Goal: Task Accomplishment & Management: Complete application form

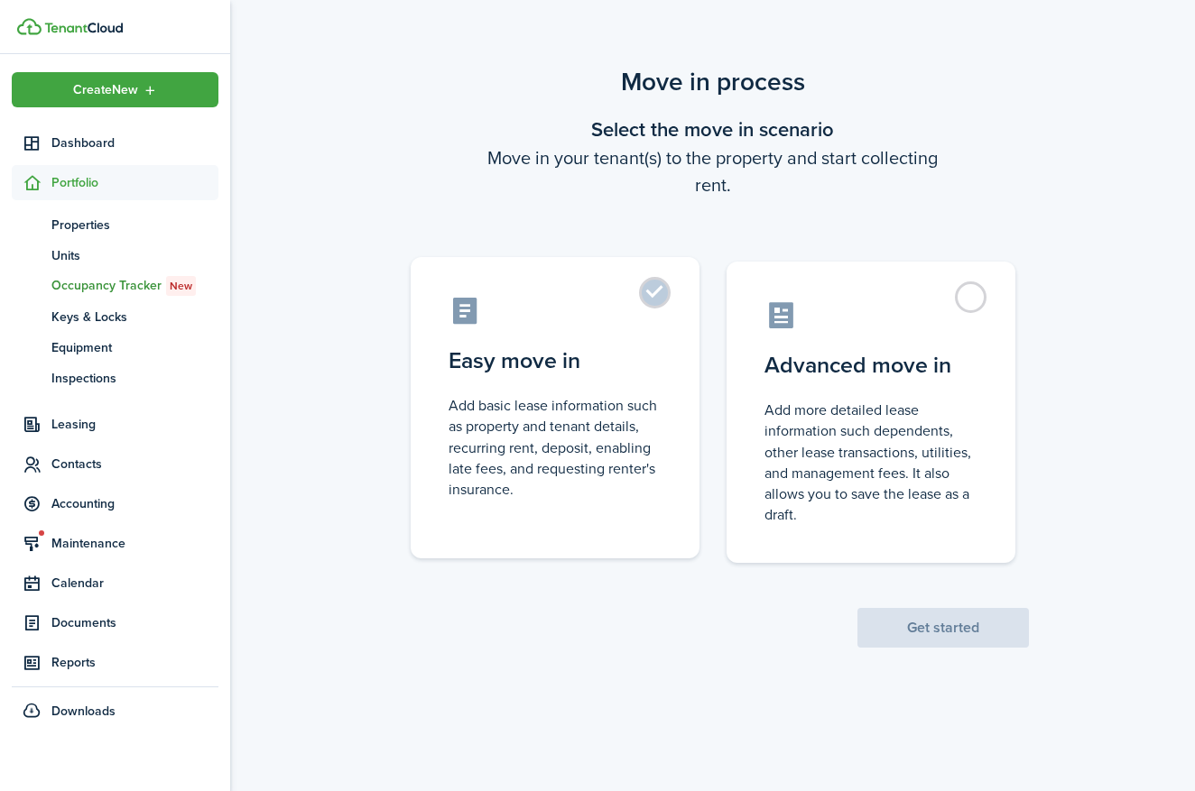
click at [618, 319] on control-radio-card-icon at bounding box center [555, 311] width 213 height 32
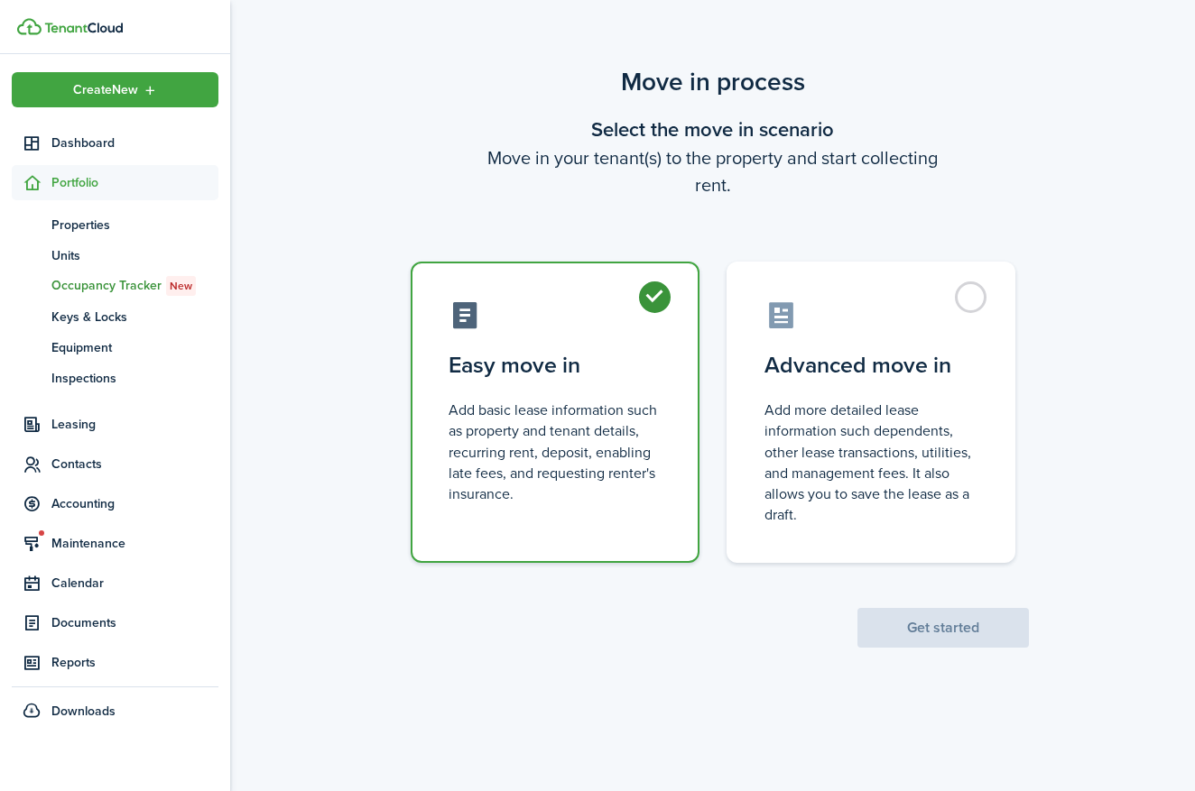
radio input "true"
click at [1003, 638] on button "Get started" at bounding box center [942, 628] width 171 height 40
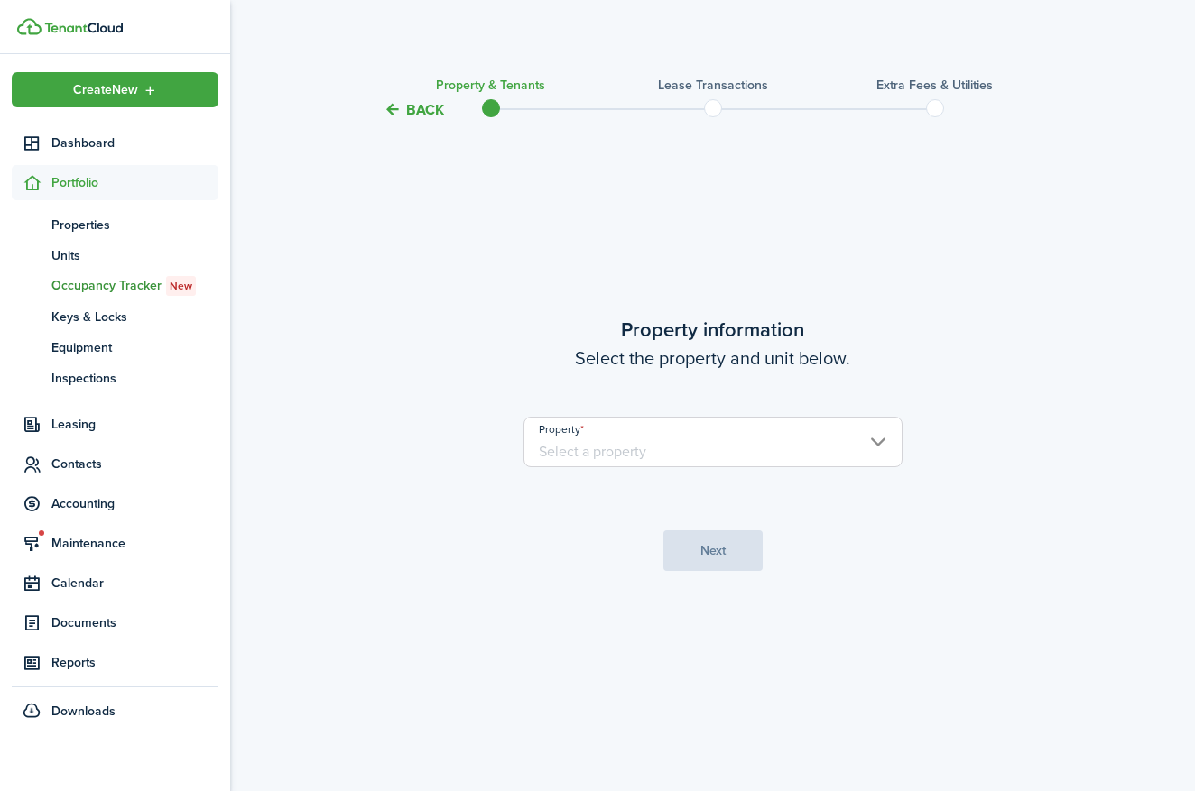
click at [647, 450] on input "Property" at bounding box center [712, 442] width 379 height 51
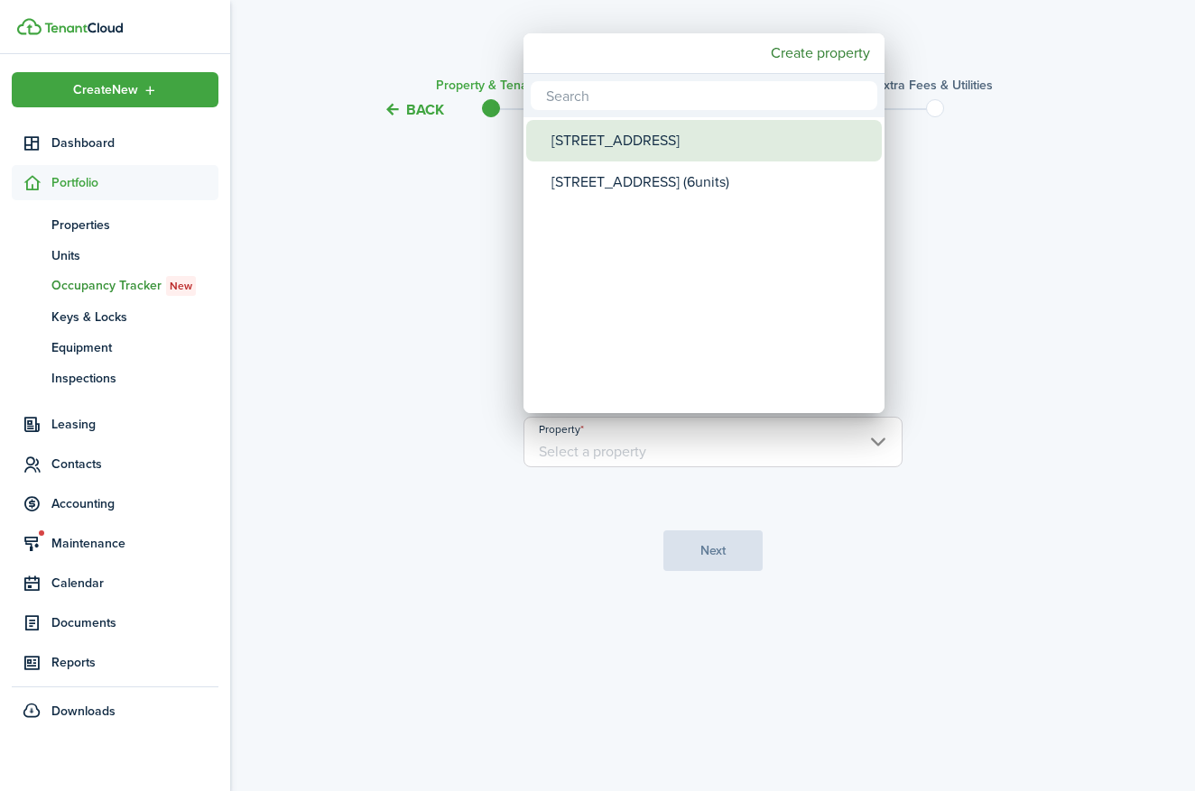
click at [590, 141] on div "[STREET_ADDRESS]" at bounding box center [710, 141] width 319 height 42
type input "[STREET_ADDRESS]"
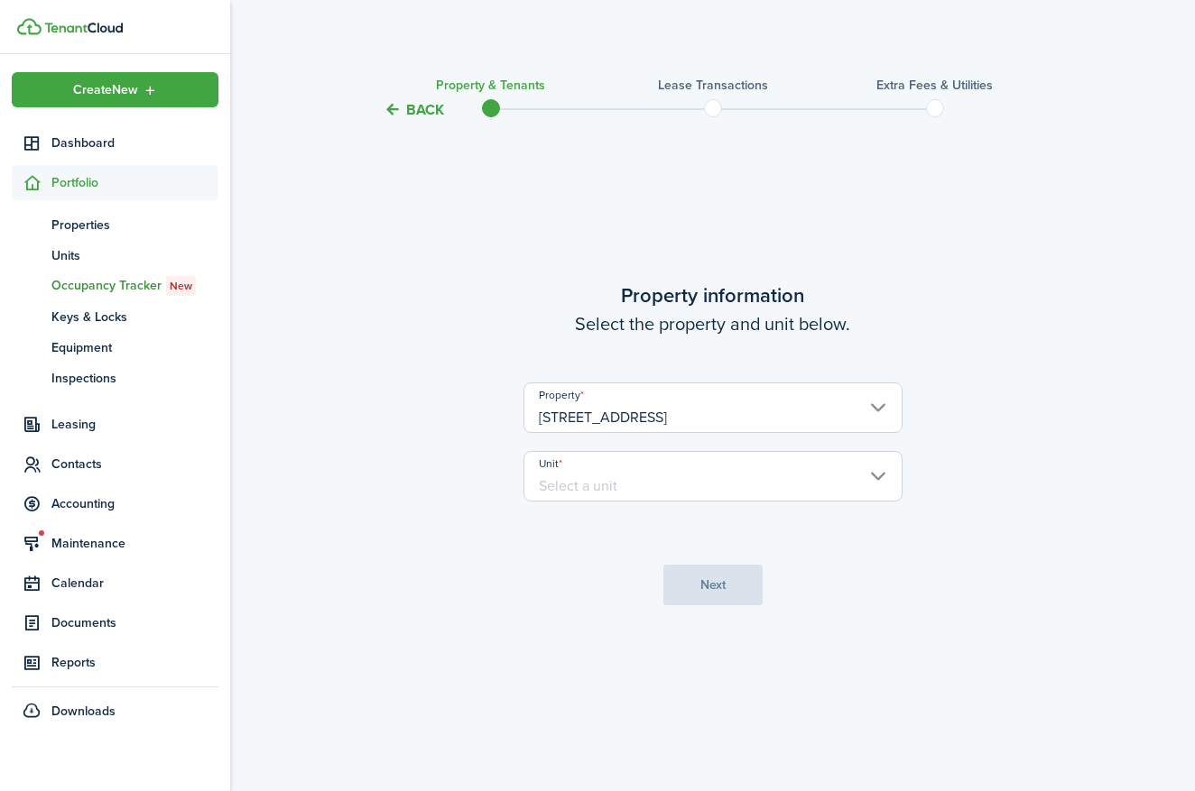
click at [627, 470] on input "Unit" at bounding box center [712, 476] width 379 height 51
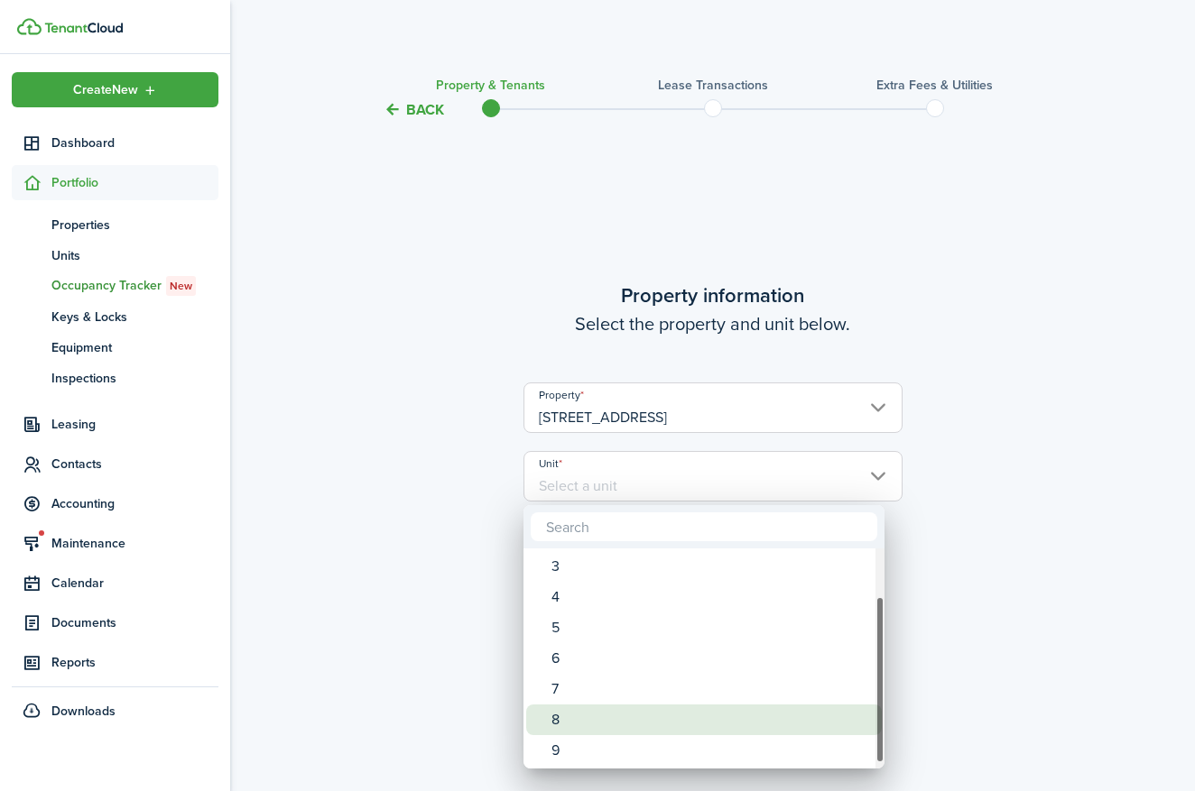
click at [561, 723] on div "8" at bounding box center [710, 720] width 319 height 31
type input "8"
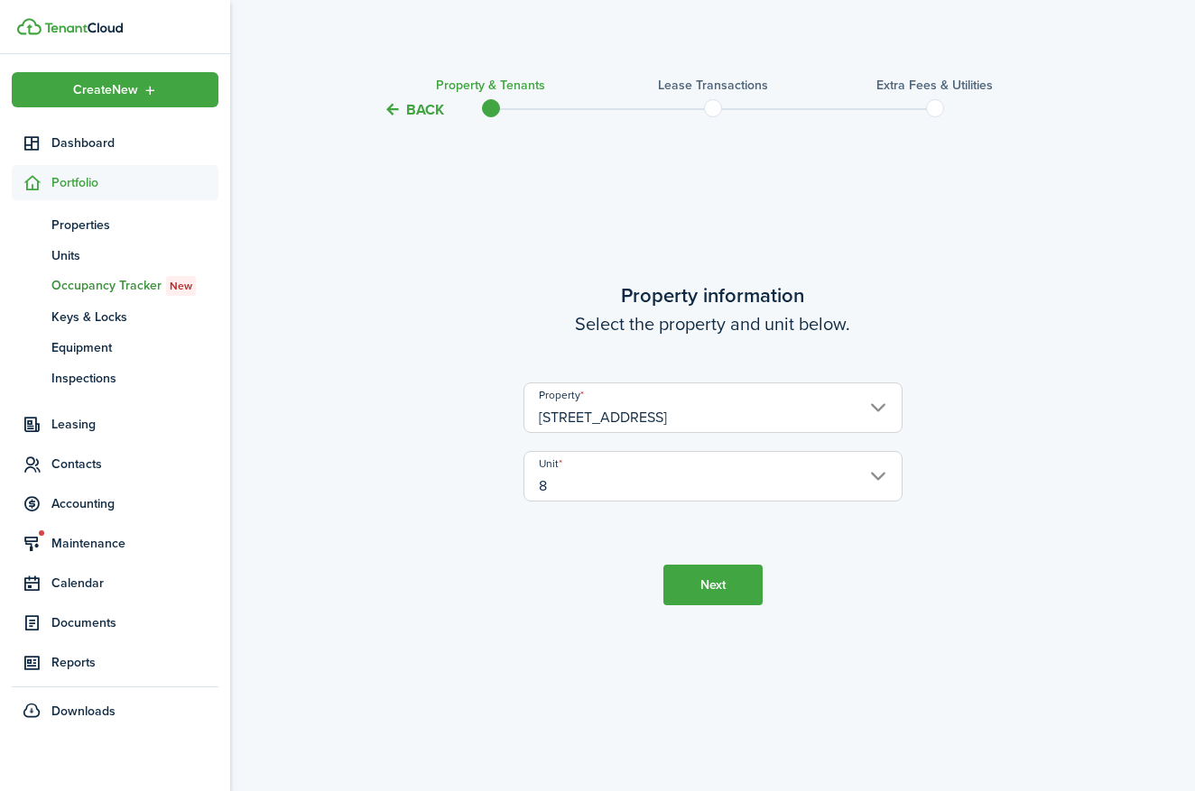
click at [702, 593] on button "Next" at bounding box center [712, 585] width 99 height 41
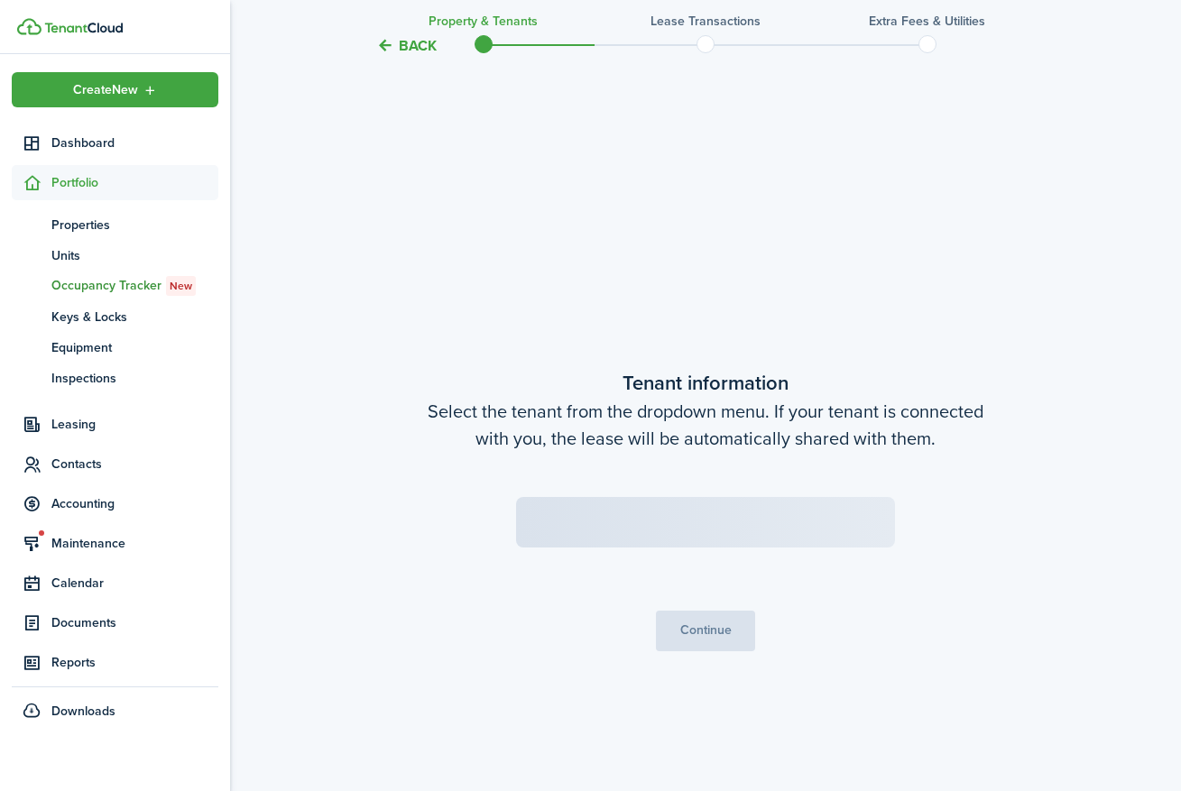
scroll to position [671, 0]
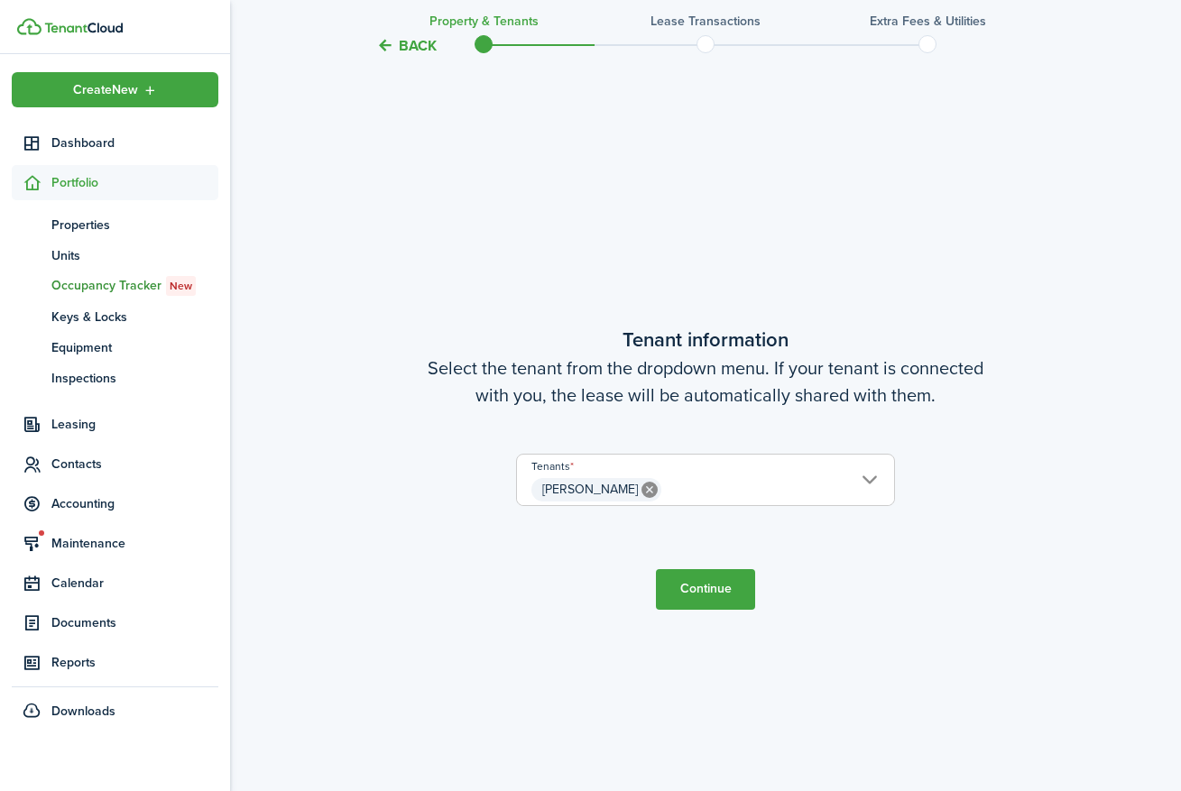
click at [739, 594] on button "Continue" at bounding box center [705, 589] width 99 height 41
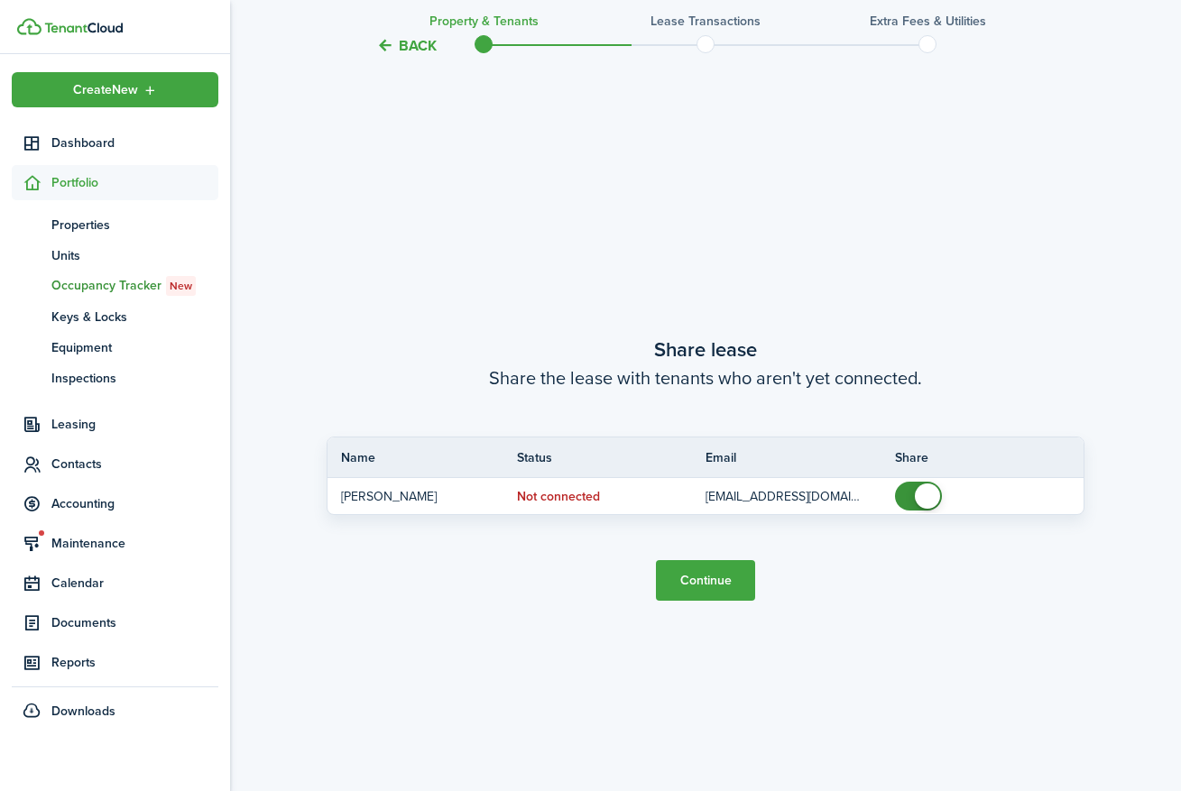
scroll to position [1462, 0]
click at [693, 589] on button "Continue" at bounding box center [705, 580] width 99 height 41
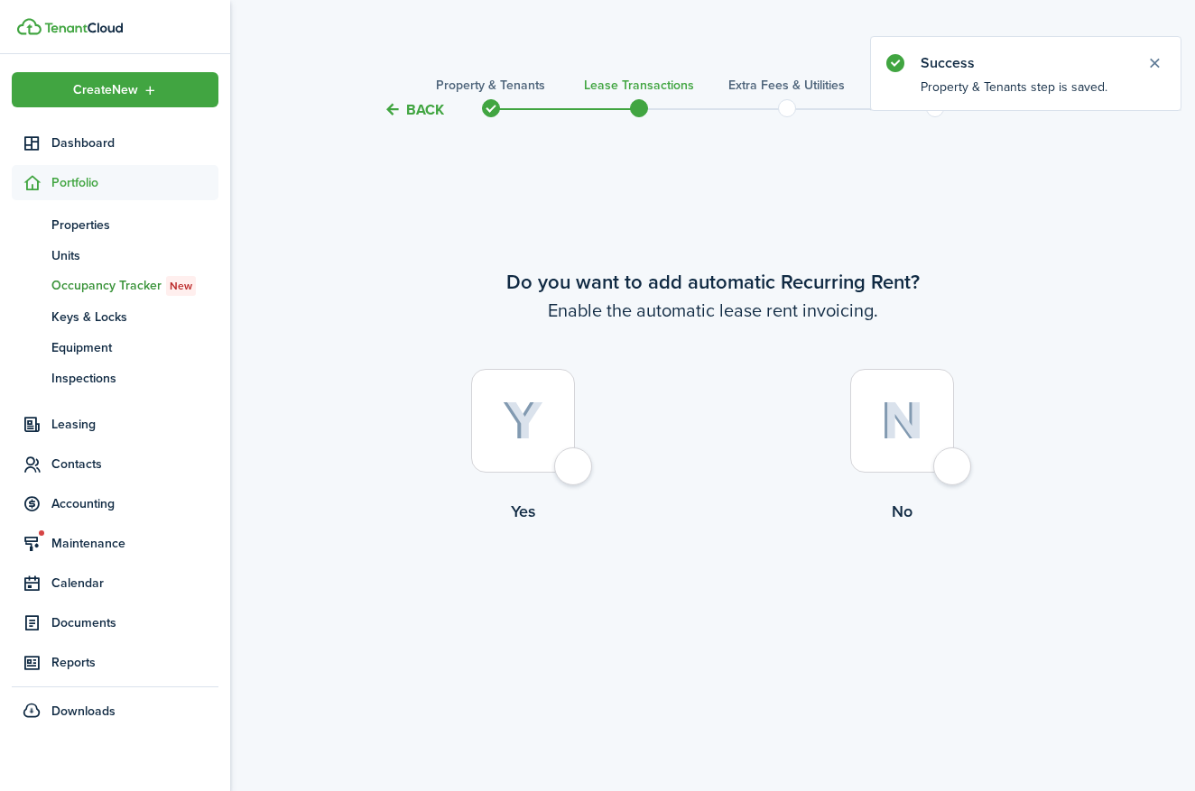
click at [575, 467] on div at bounding box center [523, 421] width 104 height 104
radio input "true"
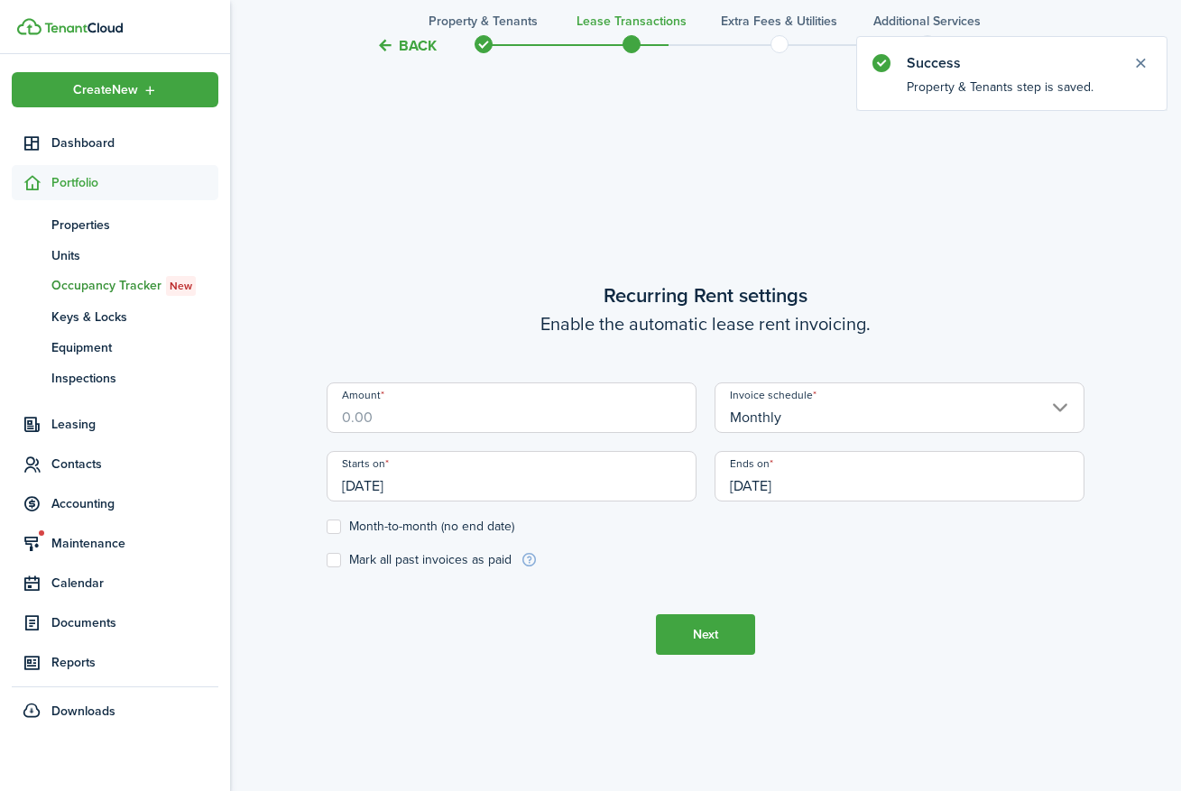
scroll to position [671, 0]
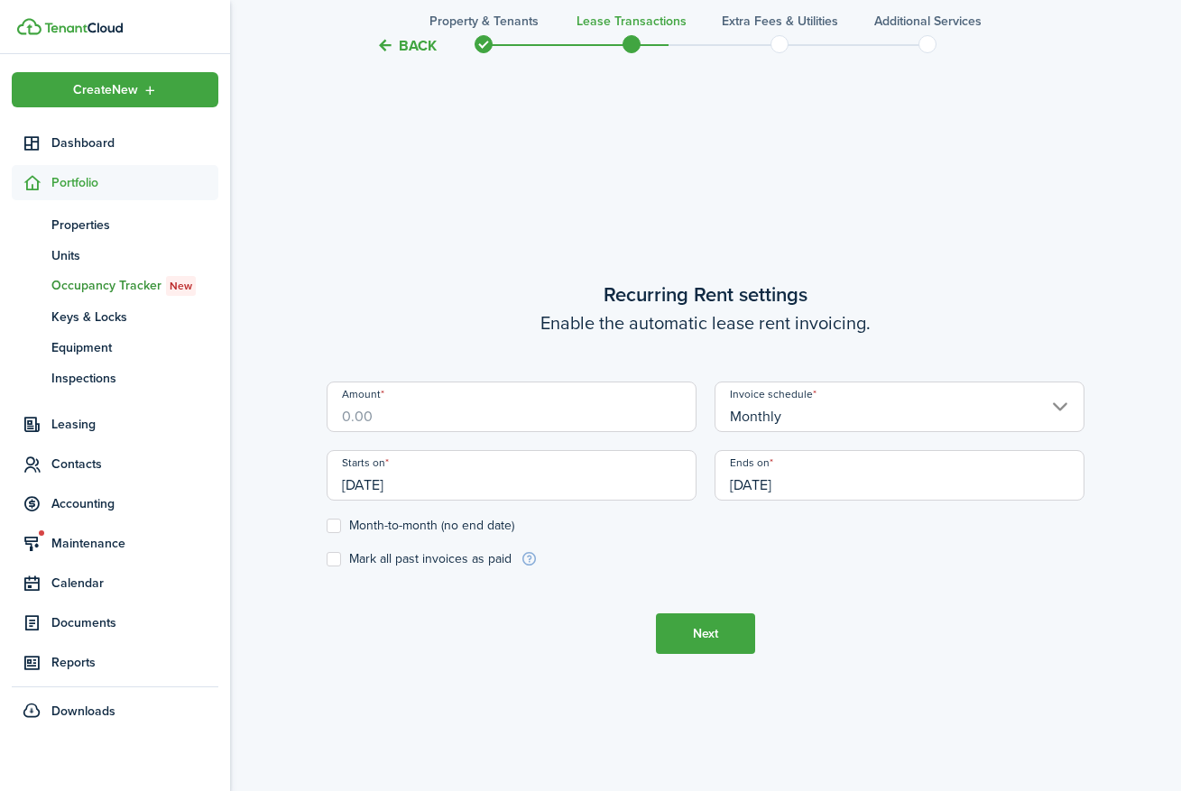
click at [393, 49] on button "Back" at bounding box center [406, 45] width 60 height 19
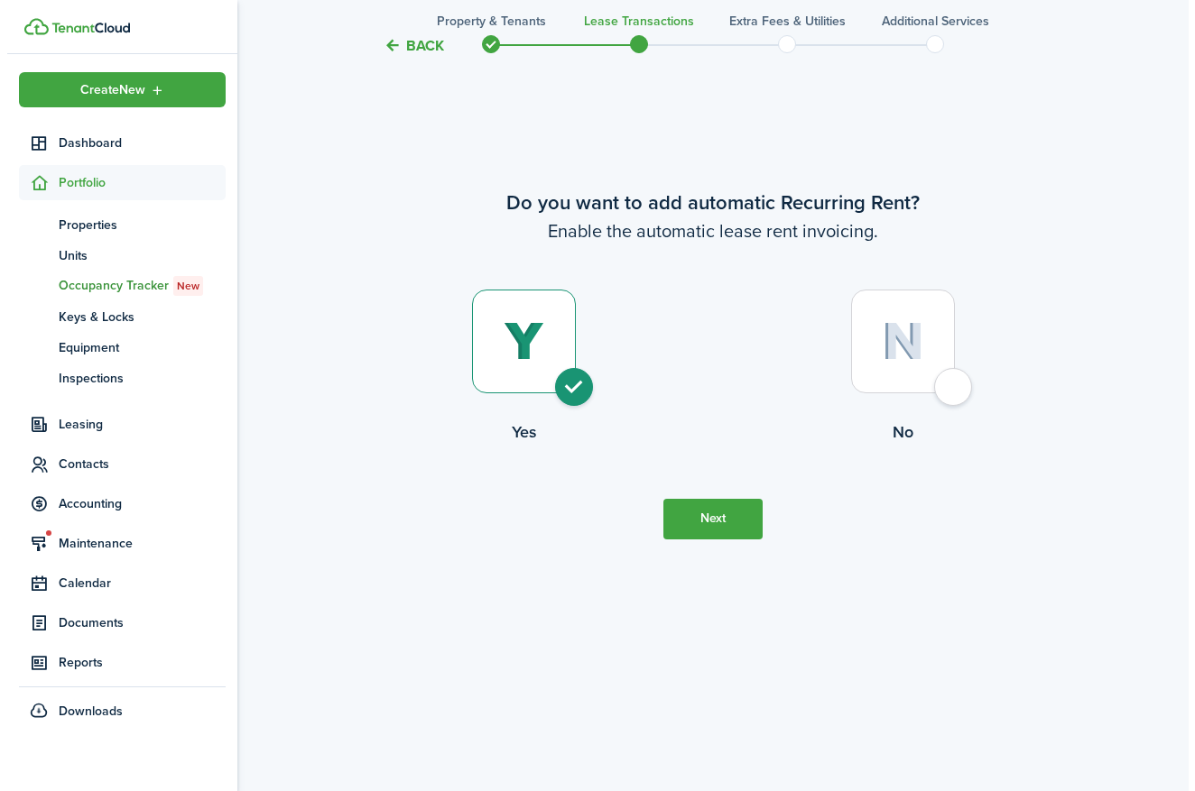
scroll to position [0, 0]
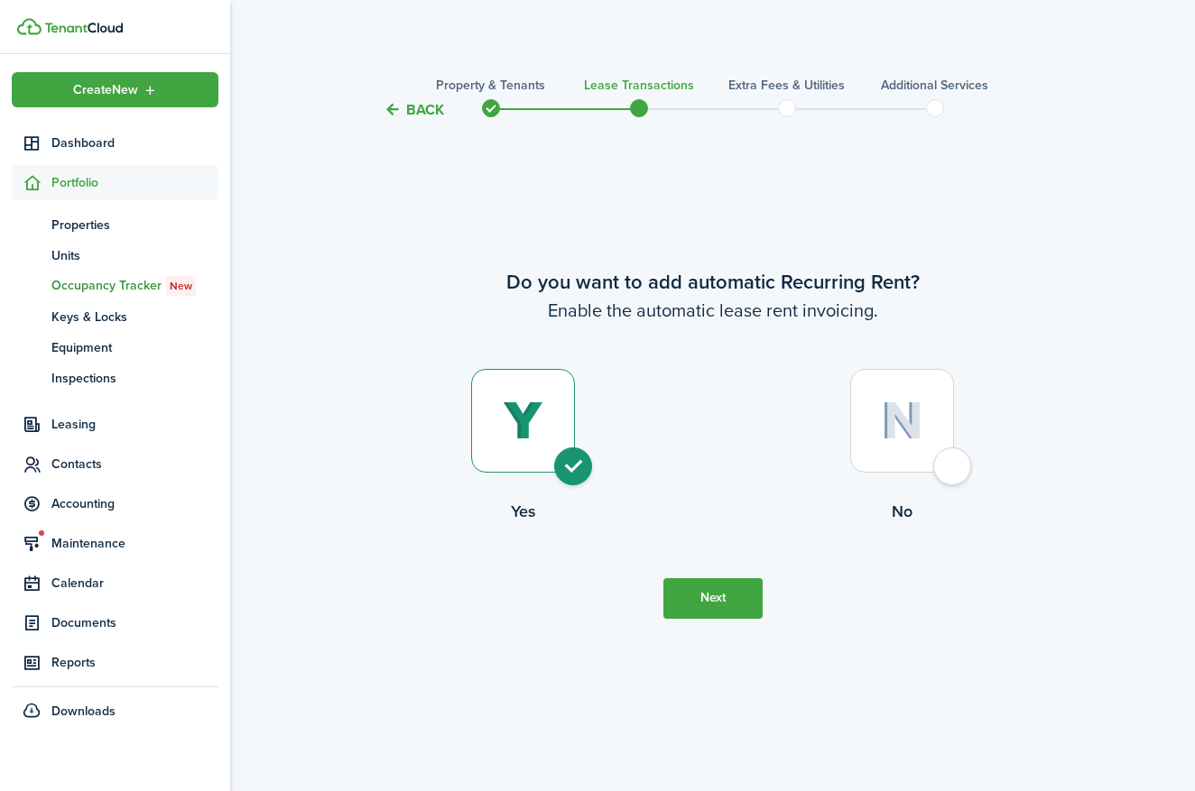
click at [745, 609] on button "Next" at bounding box center [712, 599] width 99 height 41
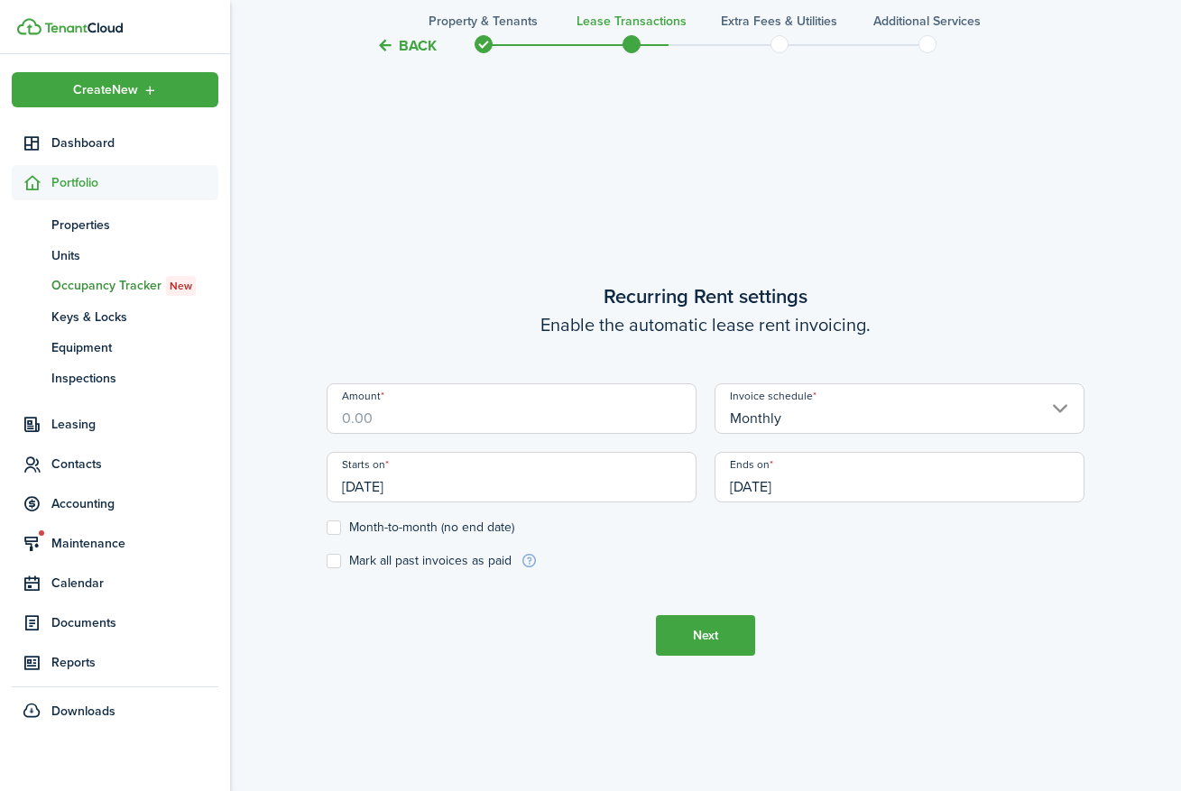
scroll to position [671, 0]
click at [458, 417] on input "Amount" at bounding box center [512, 407] width 370 height 51
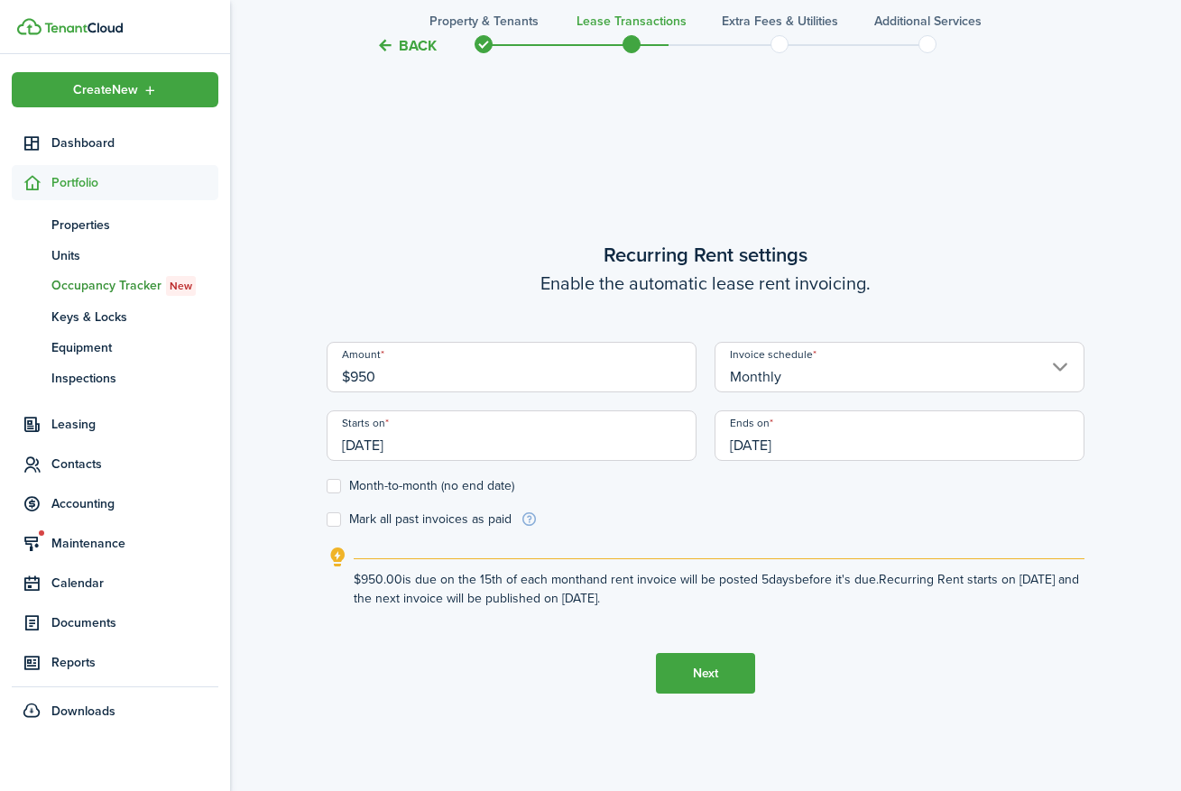
click at [764, 447] on input "[DATE]" at bounding box center [900, 436] width 370 height 51
type input "$950.00"
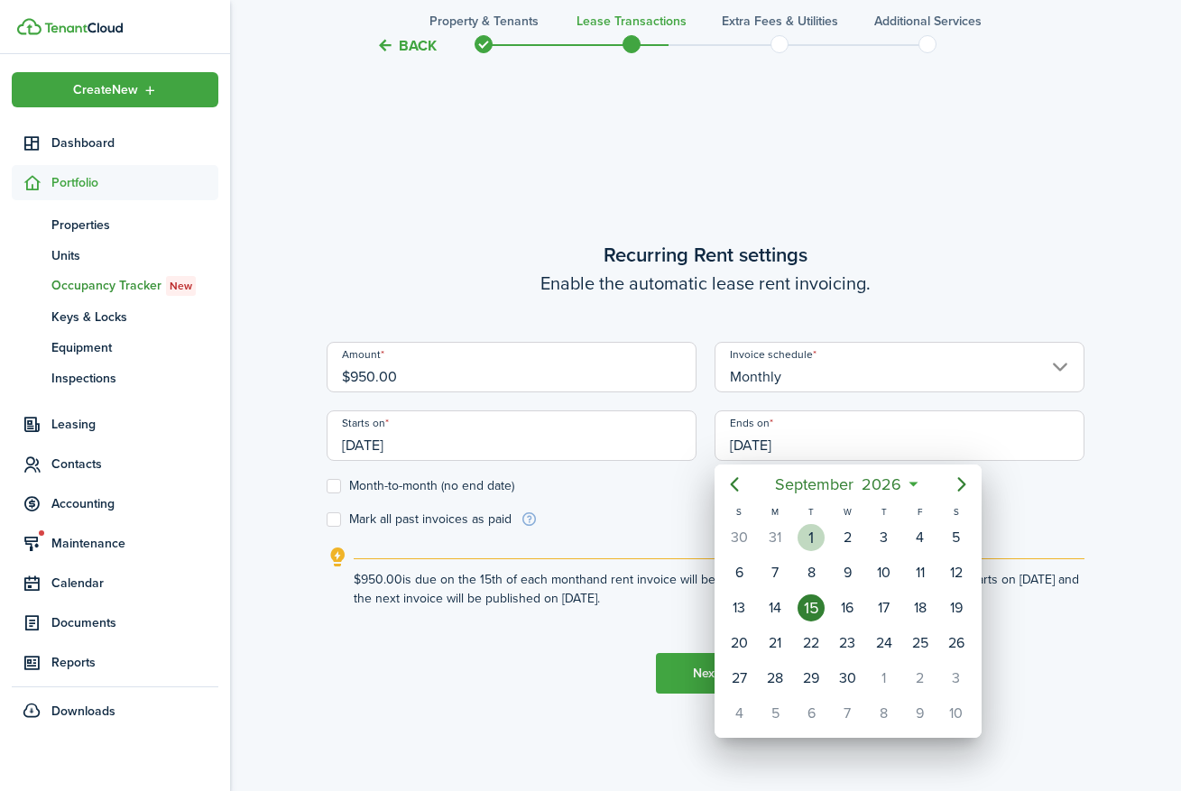
click at [812, 537] on div "1" at bounding box center [811, 537] width 27 height 27
type input "[DATE]"
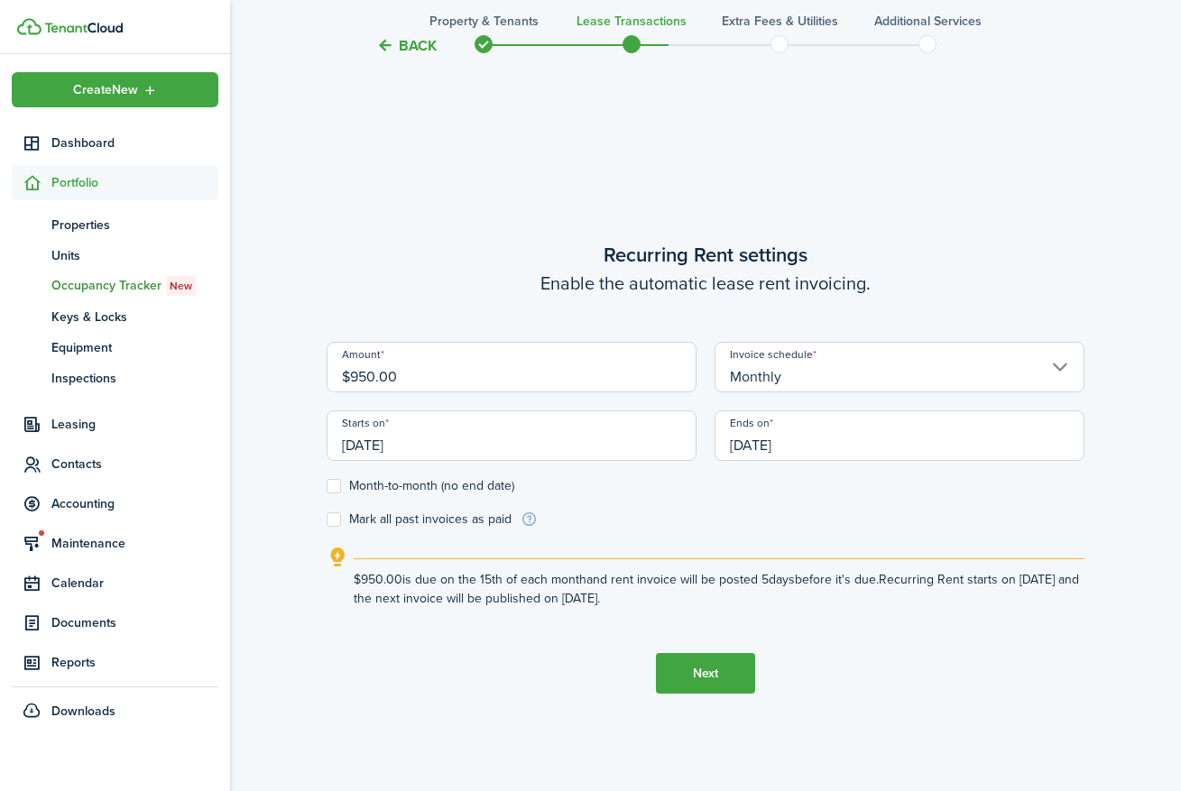
click at [375, 448] on input "[DATE]" at bounding box center [512, 436] width 370 height 51
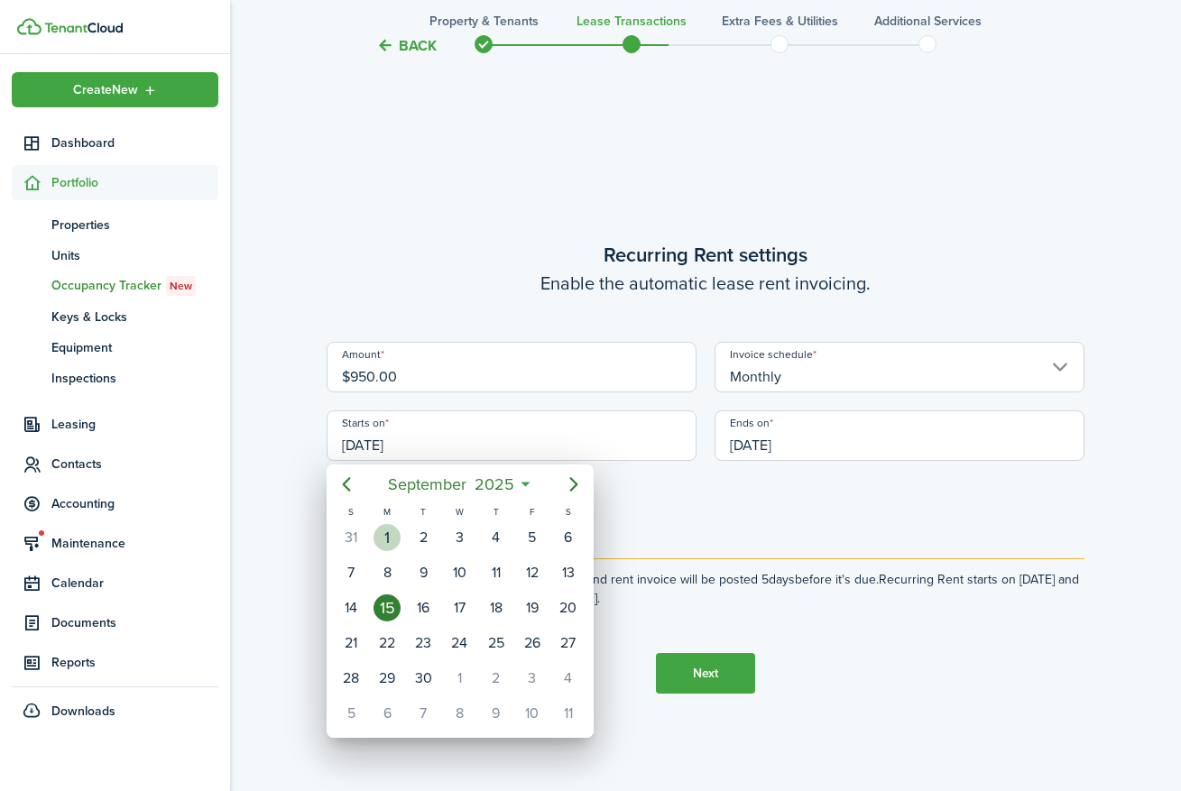
click at [394, 537] on div "1" at bounding box center [387, 537] width 27 height 27
type input "[DATE]"
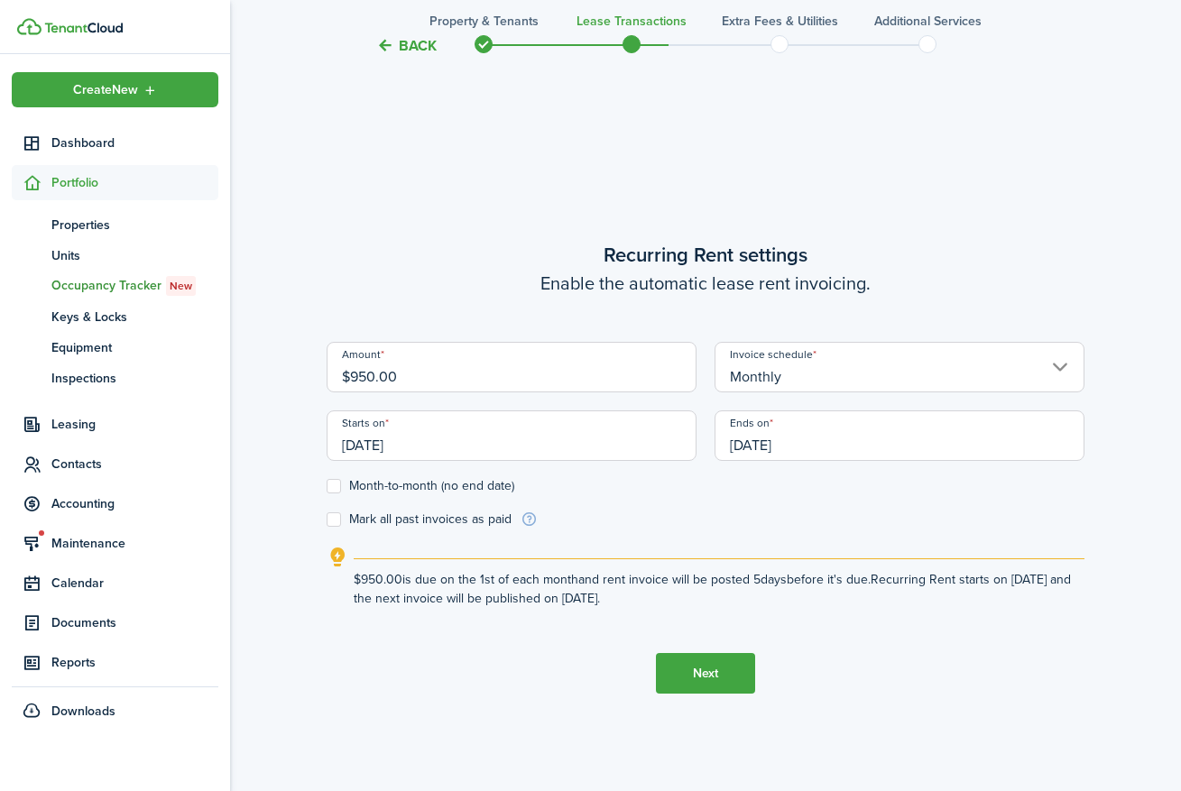
click at [763, 448] on input "[DATE]" at bounding box center [900, 436] width 370 height 51
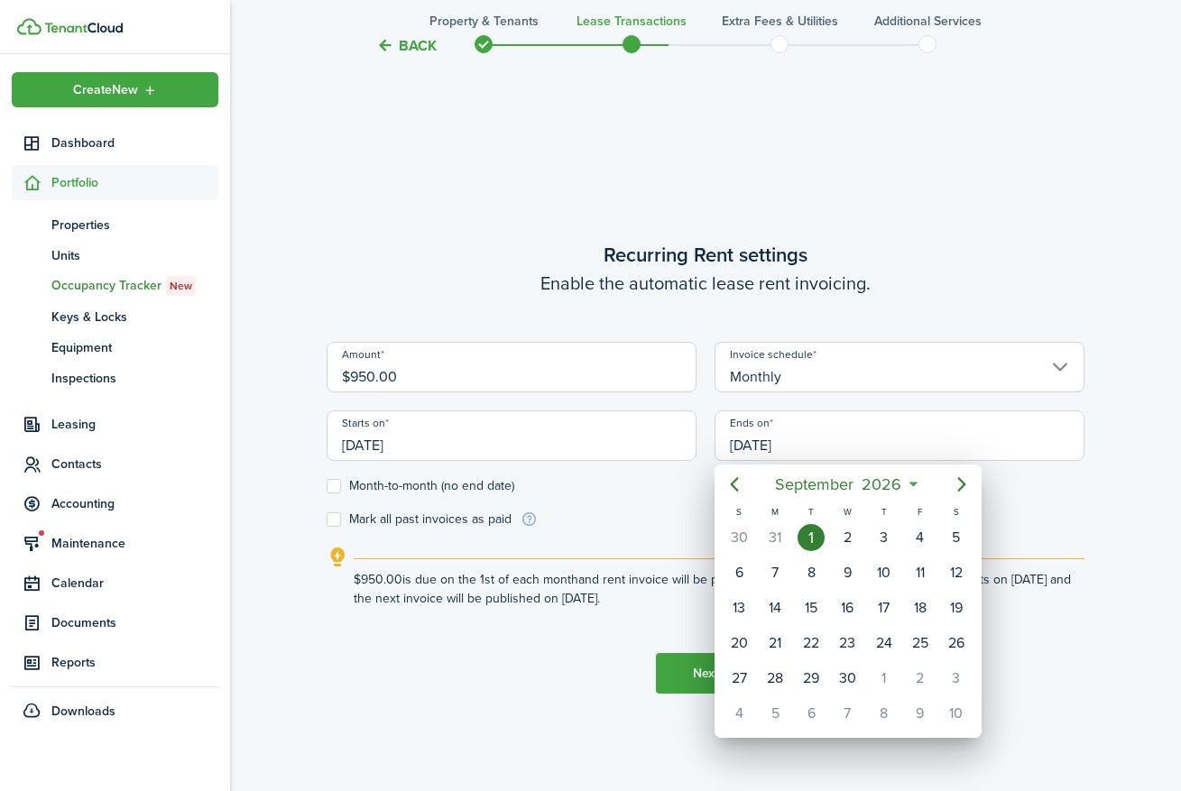
click at [807, 444] on div at bounding box center [591, 396] width 1470 height 1080
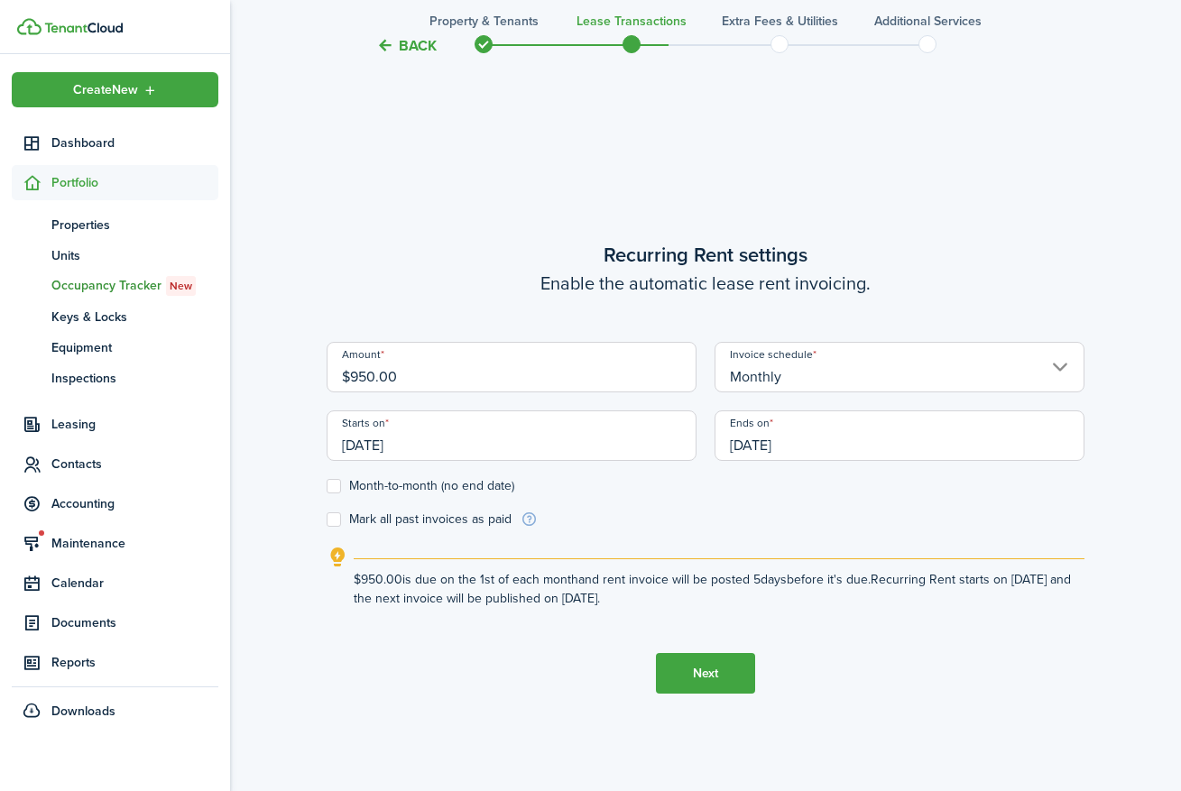
click at [767, 444] on input "[DATE]" at bounding box center [900, 436] width 370 height 51
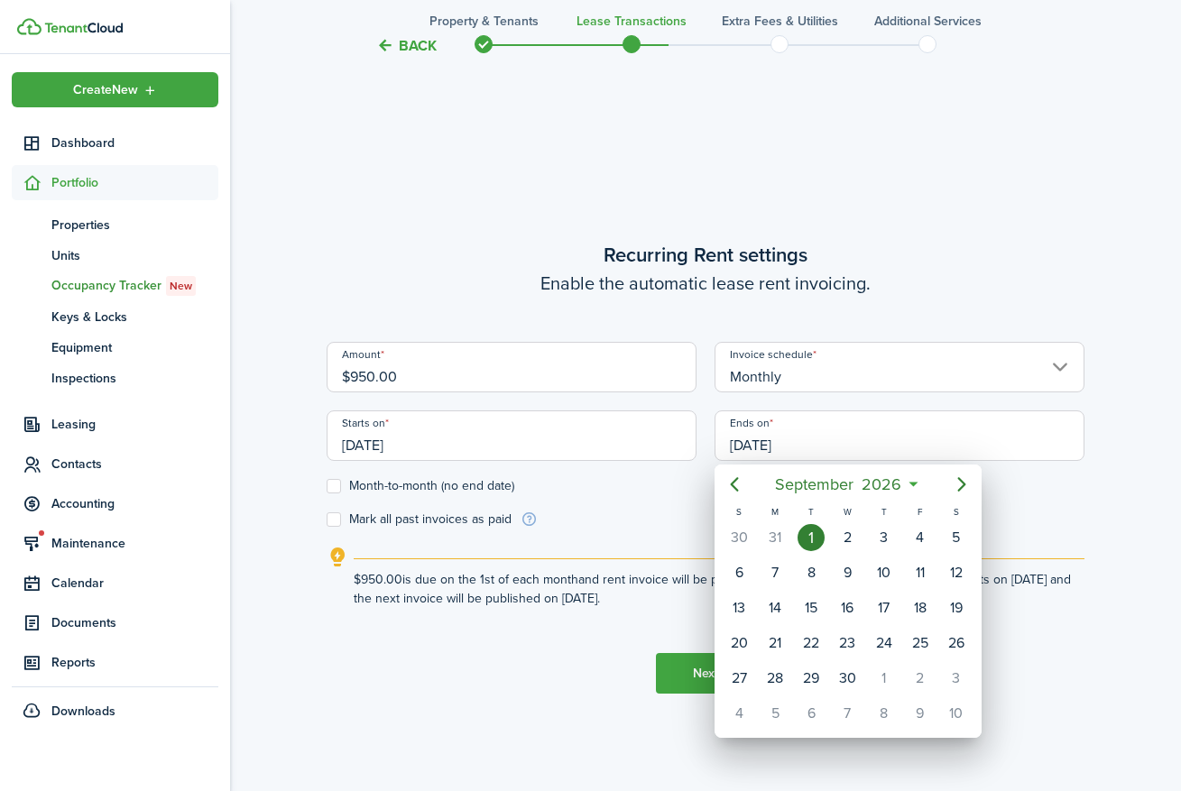
click at [849, 221] on div at bounding box center [591, 396] width 1470 height 1080
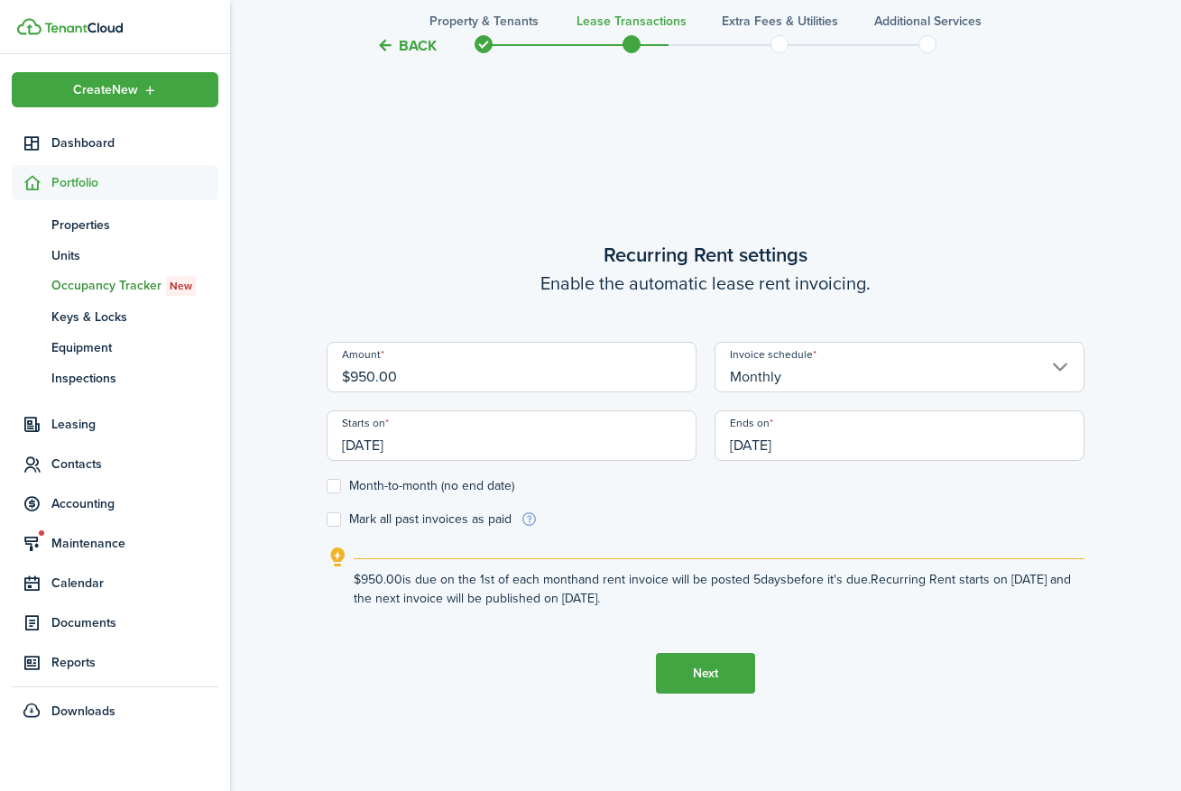
click at [331, 519] on label "Mark all past invoices as paid" at bounding box center [419, 520] width 185 height 14
click at [327, 520] on input "Mark all past invoices as paid" at bounding box center [326, 520] width 1 height 1
checkbox input "true"
click at [765, 448] on input "[DATE]" at bounding box center [900, 436] width 370 height 51
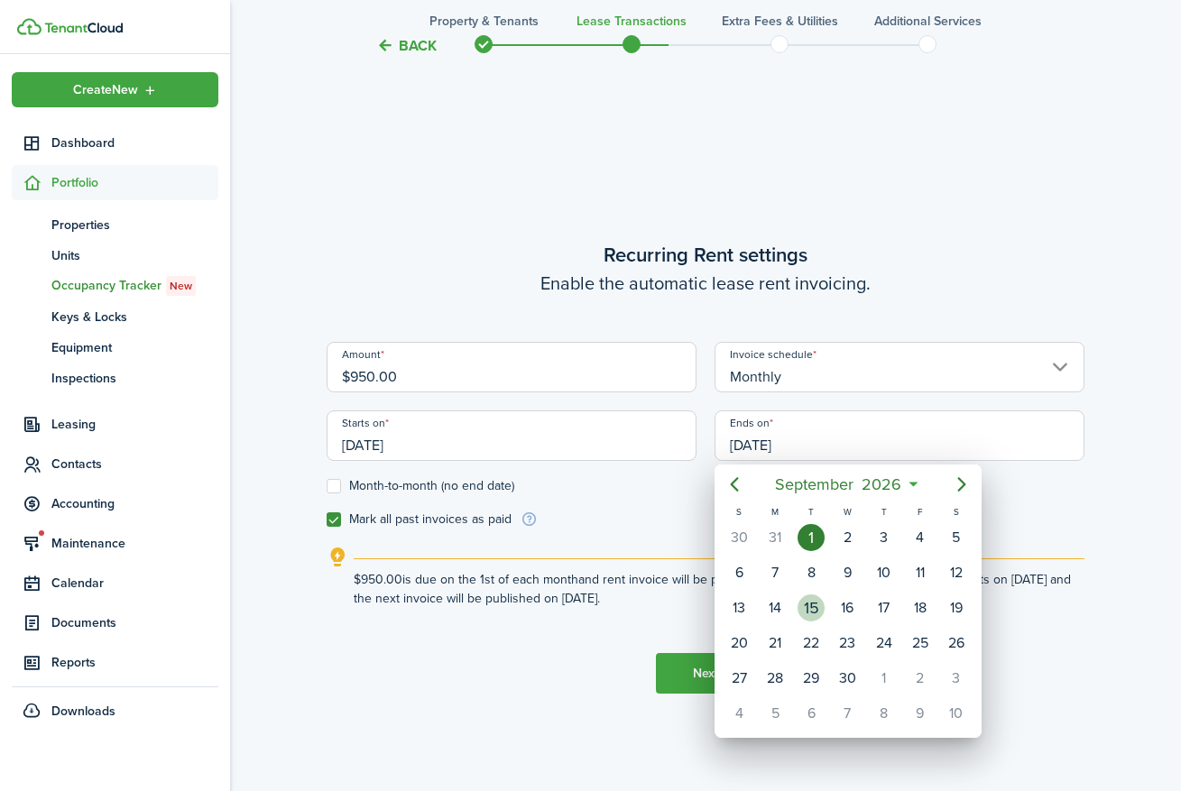
click at [814, 610] on div "15" at bounding box center [811, 608] width 27 height 27
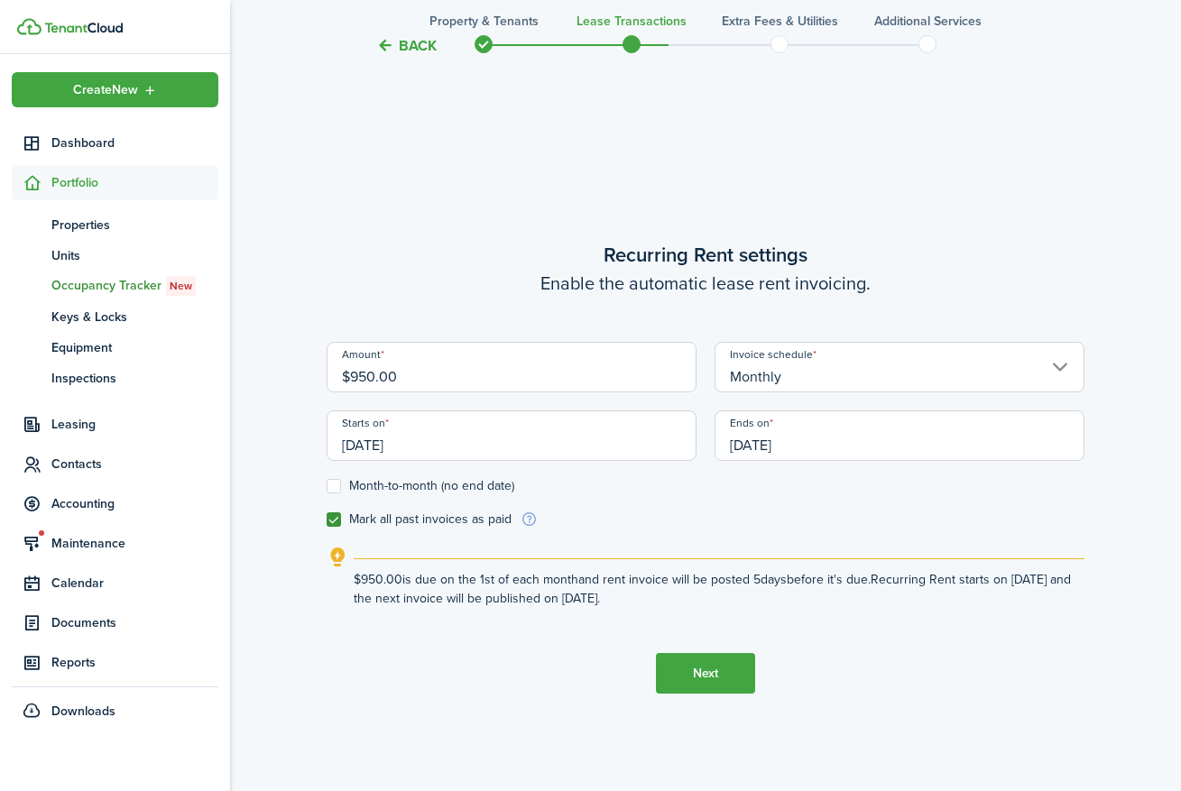
click at [759, 445] on input "[DATE]" at bounding box center [900, 436] width 370 height 51
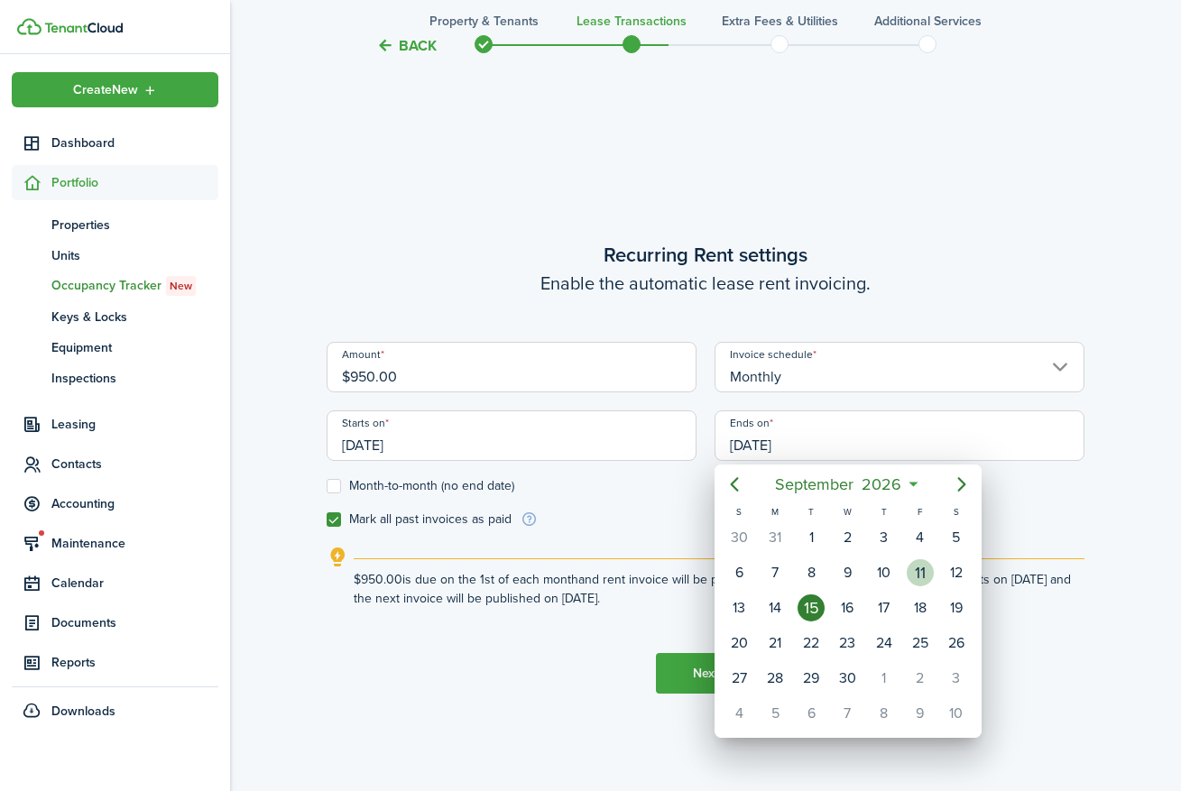
click at [922, 569] on div "11" at bounding box center [920, 573] width 27 height 27
type input "[DATE]"
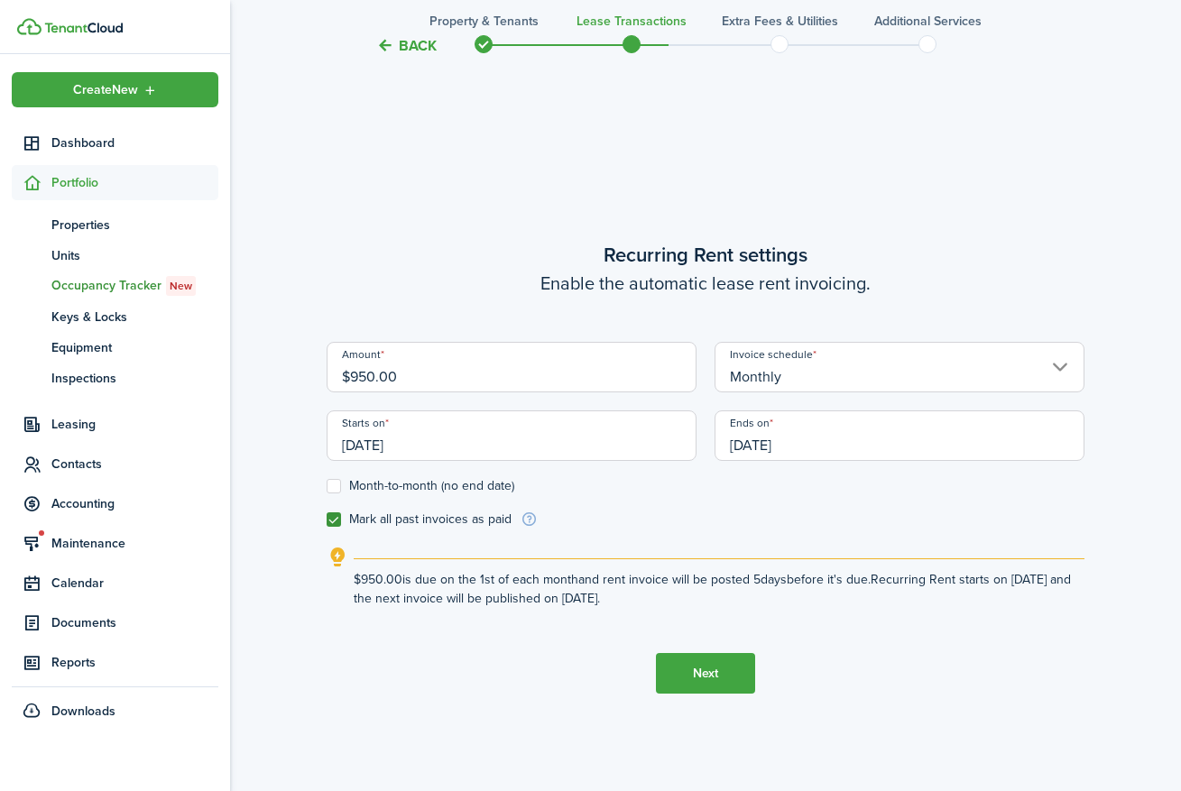
click at [721, 673] on button "Next" at bounding box center [705, 673] width 99 height 41
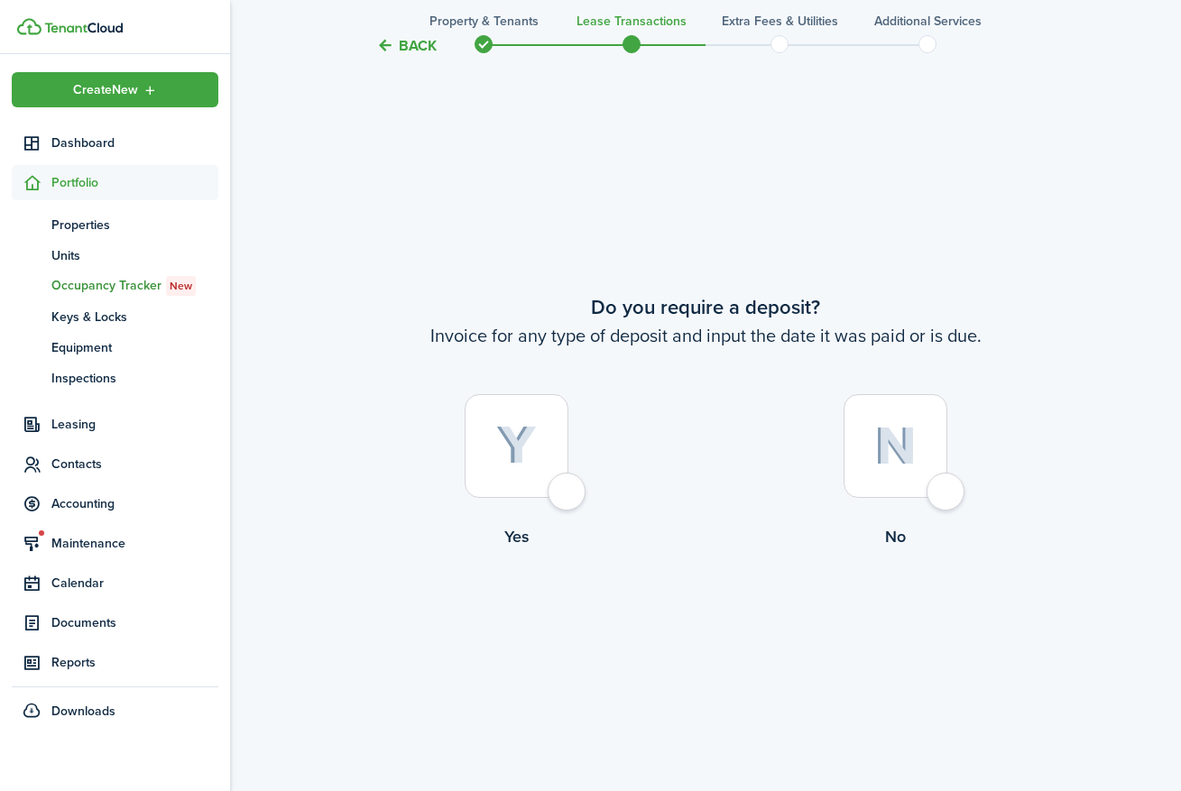
scroll to position [1462, 0]
click at [568, 489] on div at bounding box center [517, 445] width 104 height 104
radio input "true"
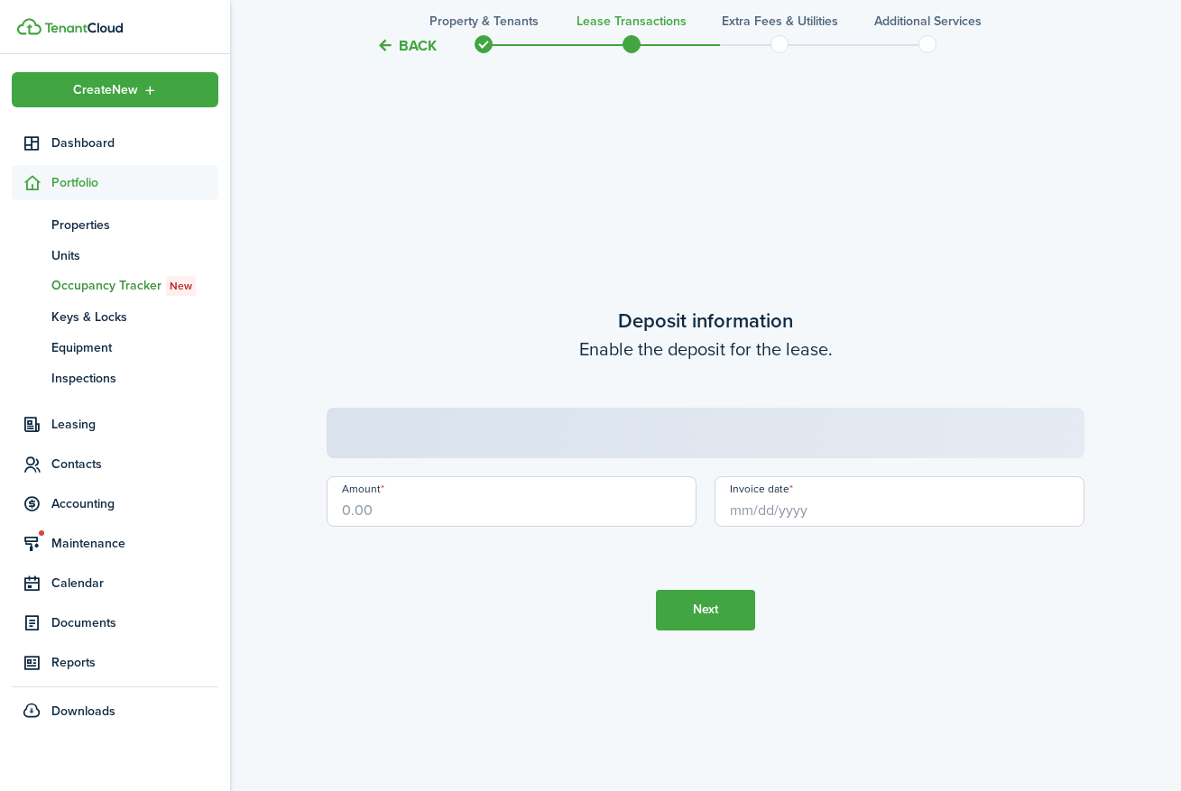
scroll to position [2254, 0]
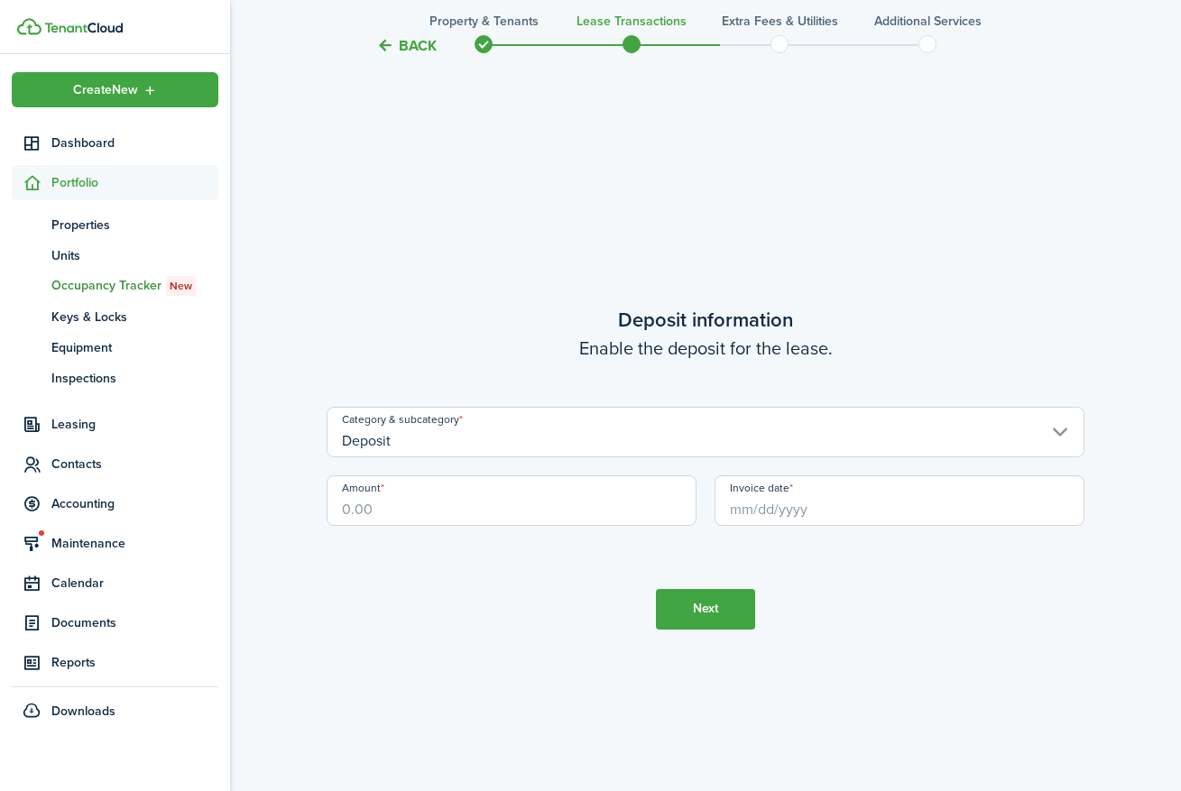
click at [543, 508] on input "Amount" at bounding box center [512, 501] width 370 height 51
click at [811, 515] on input "Invoice date" at bounding box center [900, 501] width 370 height 51
type input "$950.00"
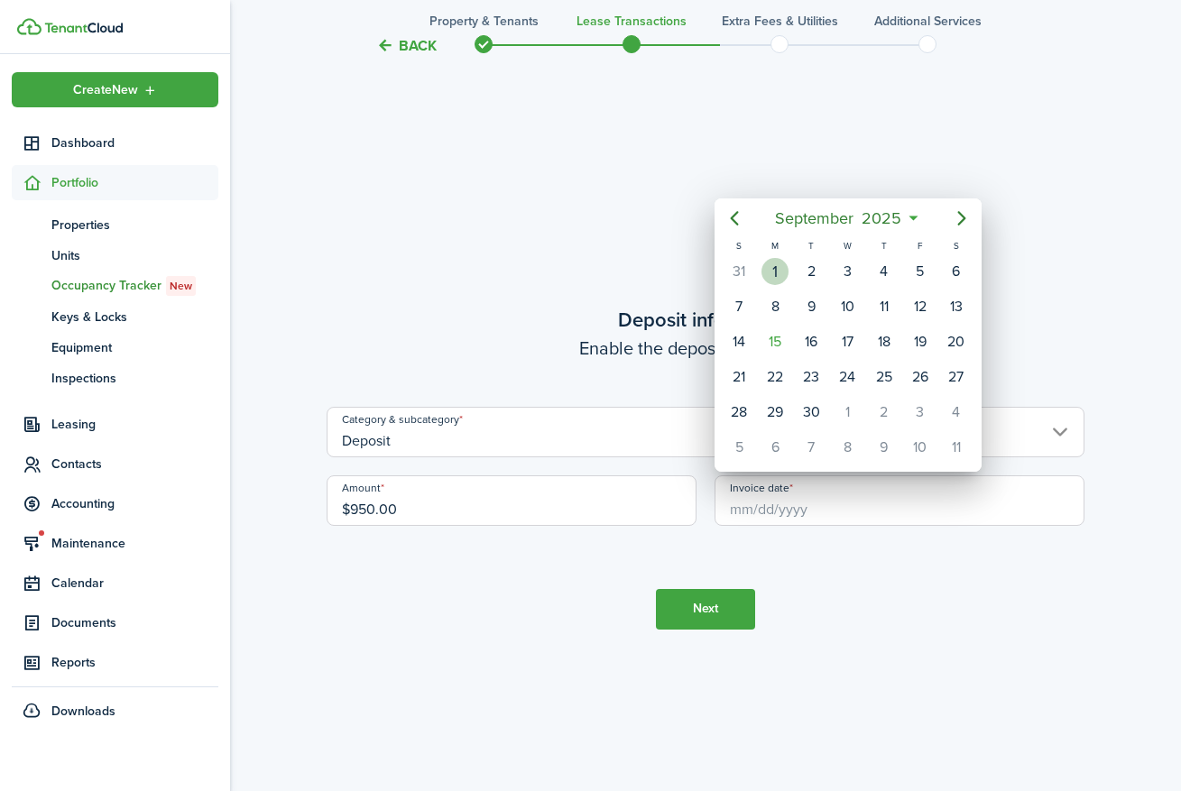
click at [777, 273] on div "1" at bounding box center [775, 271] width 27 height 27
type input "[DATE]"
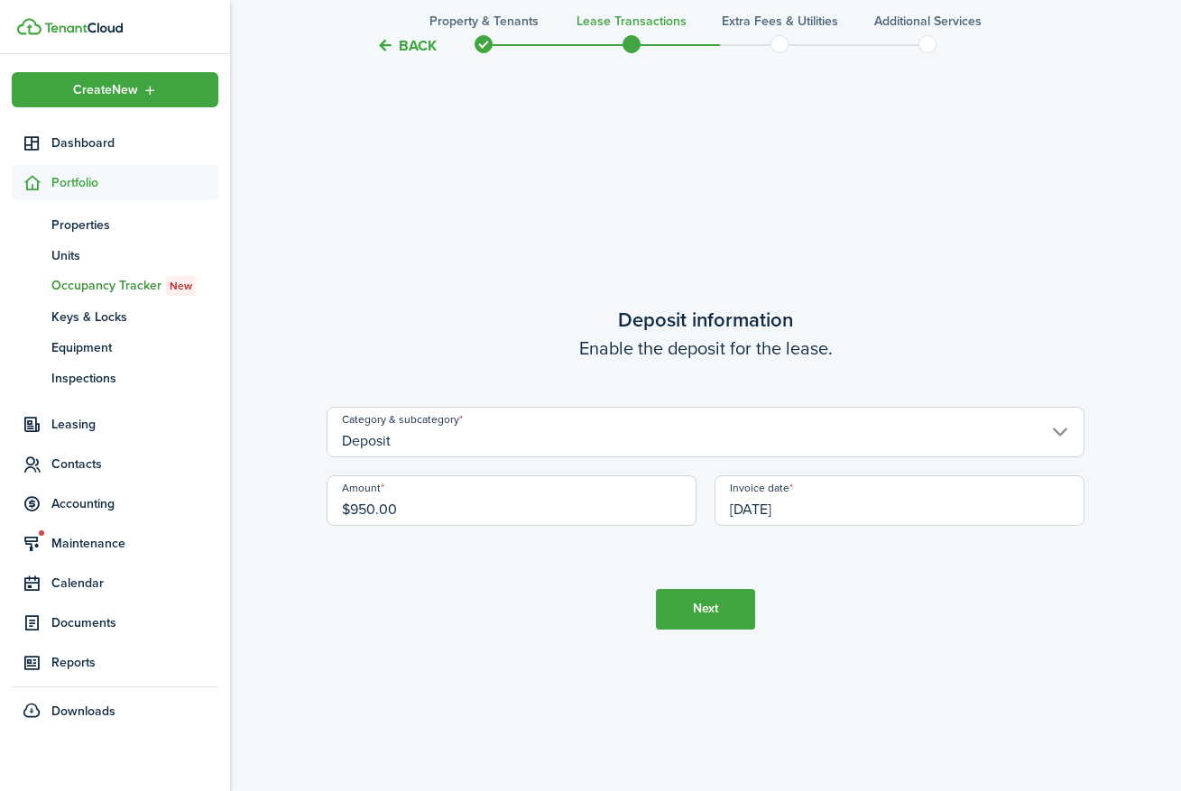
click at [710, 608] on button "Next" at bounding box center [705, 609] width 99 height 41
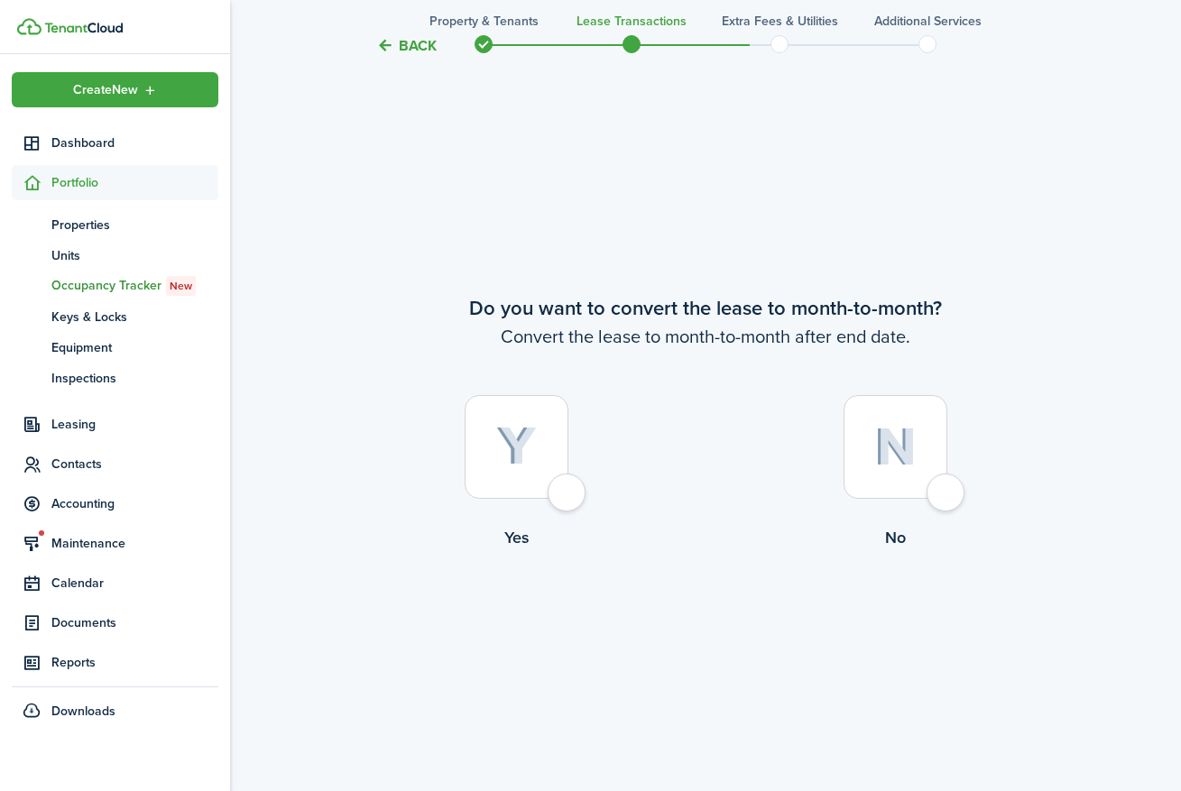
scroll to position [3045, 0]
click at [948, 486] on div at bounding box center [896, 445] width 104 height 104
radio input "true"
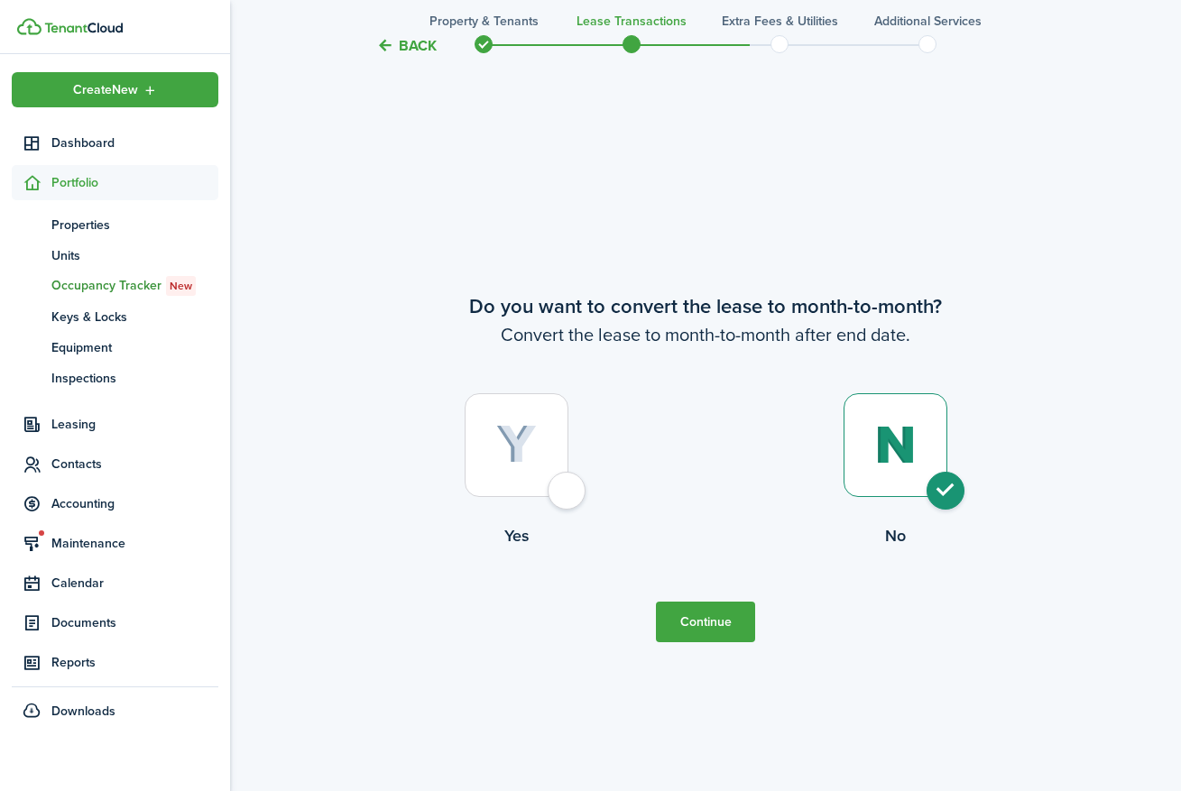
click at [717, 627] on button "Continue" at bounding box center [705, 622] width 99 height 41
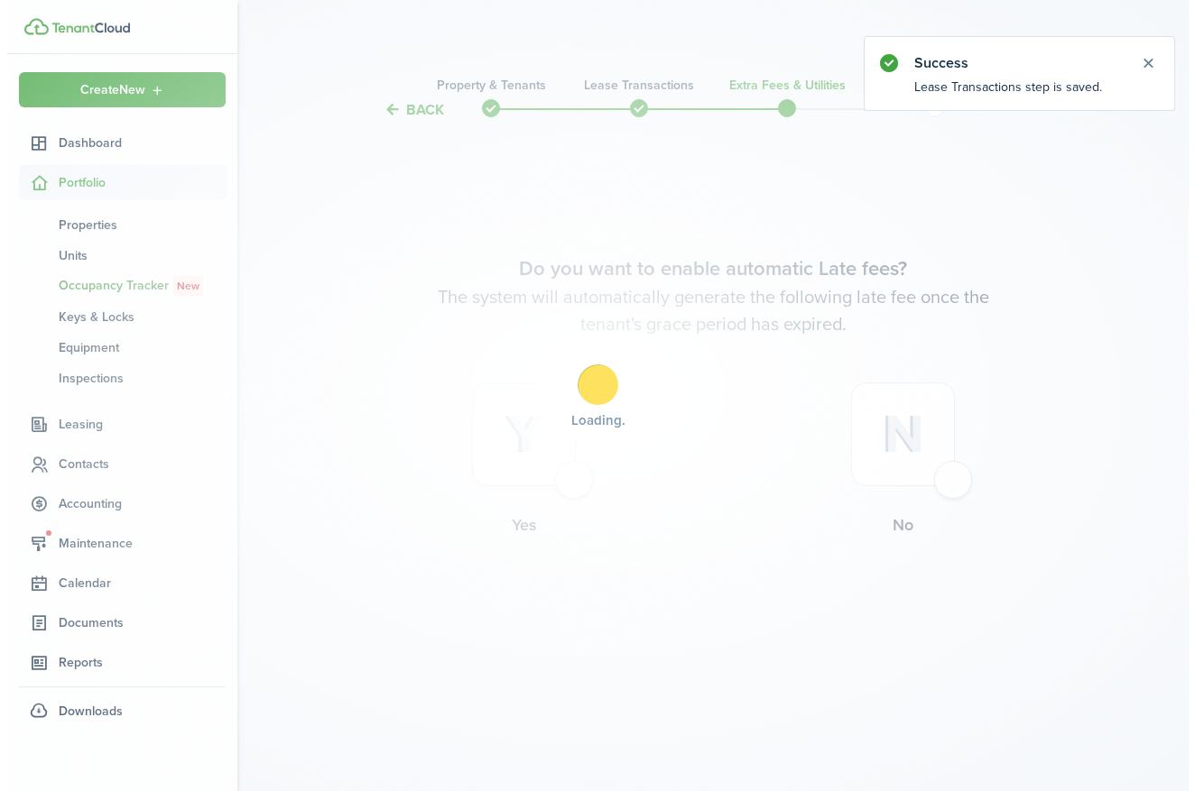
scroll to position [0, 0]
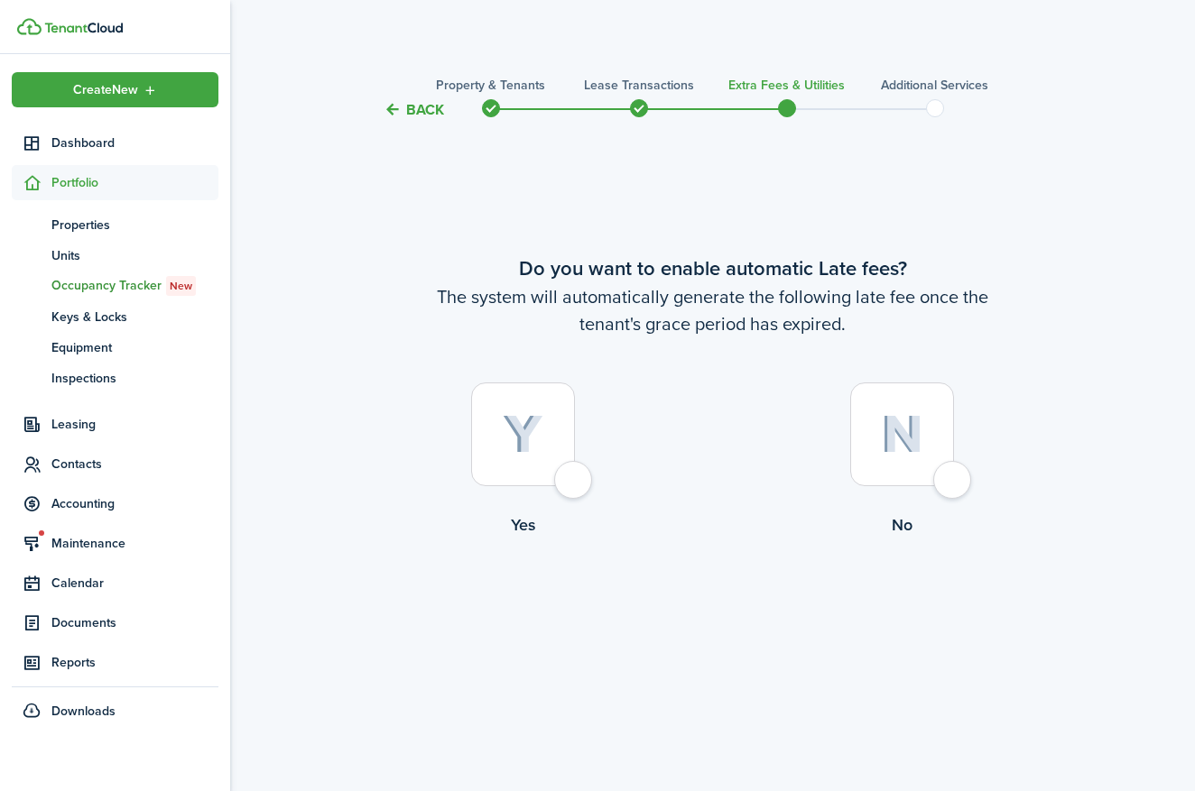
click at [575, 486] on div at bounding box center [523, 435] width 104 height 104
radio input "true"
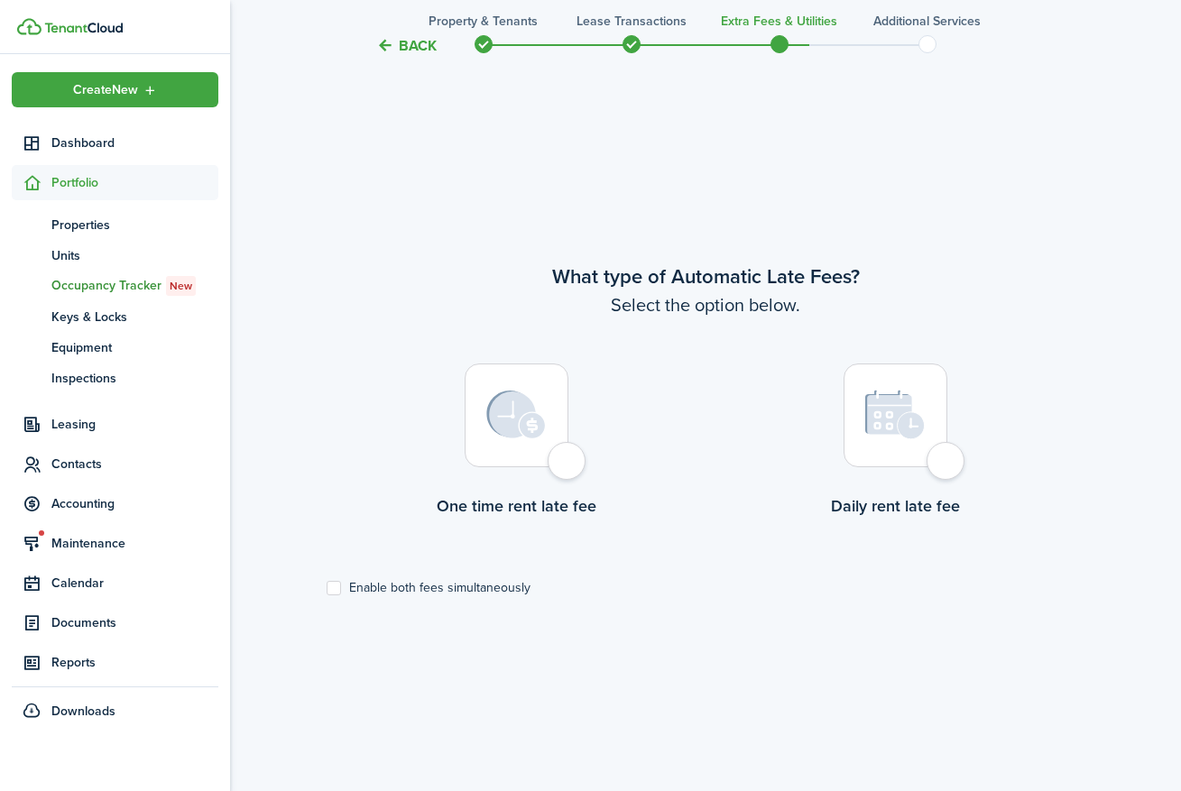
scroll to position [671, 0]
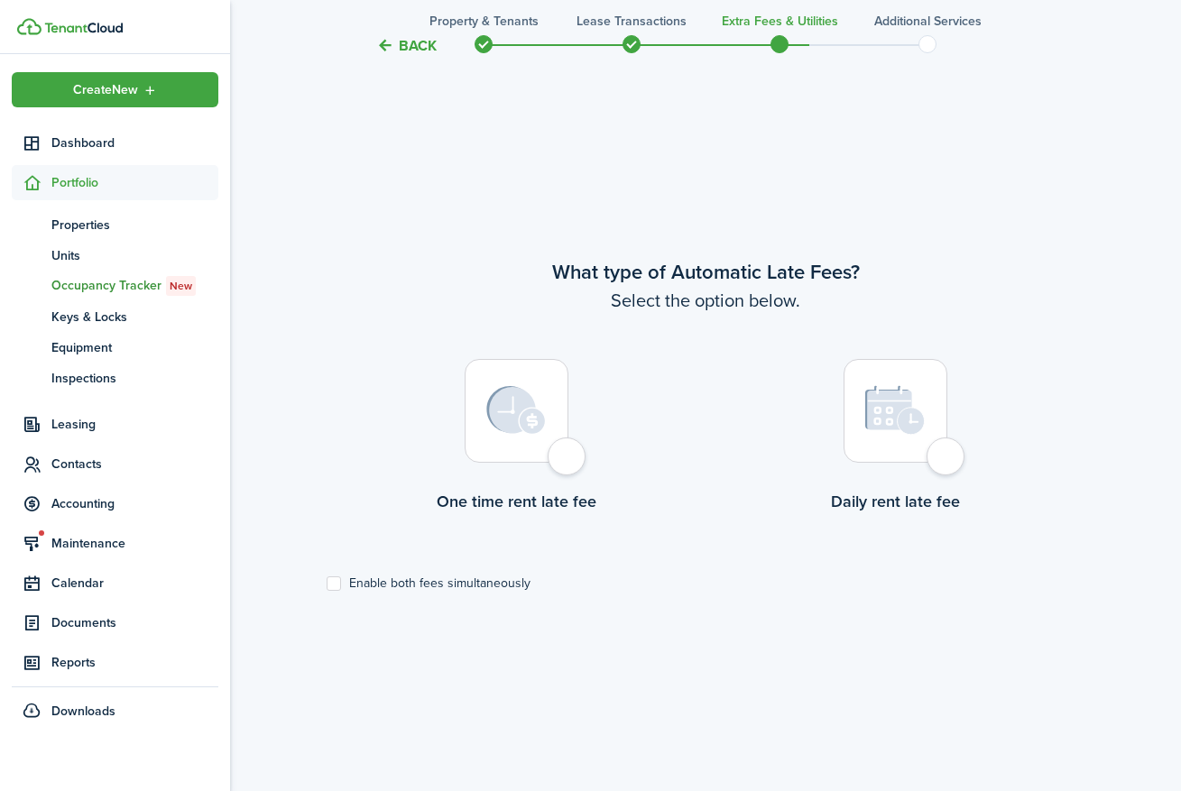
drag, startPoint x: 572, startPoint y: 458, endPoint x: 614, endPoint y: 464, distance: 41.9
click at [569, 458] on div at bounding box center [517, 411] width 104 height 104
radio input "true"
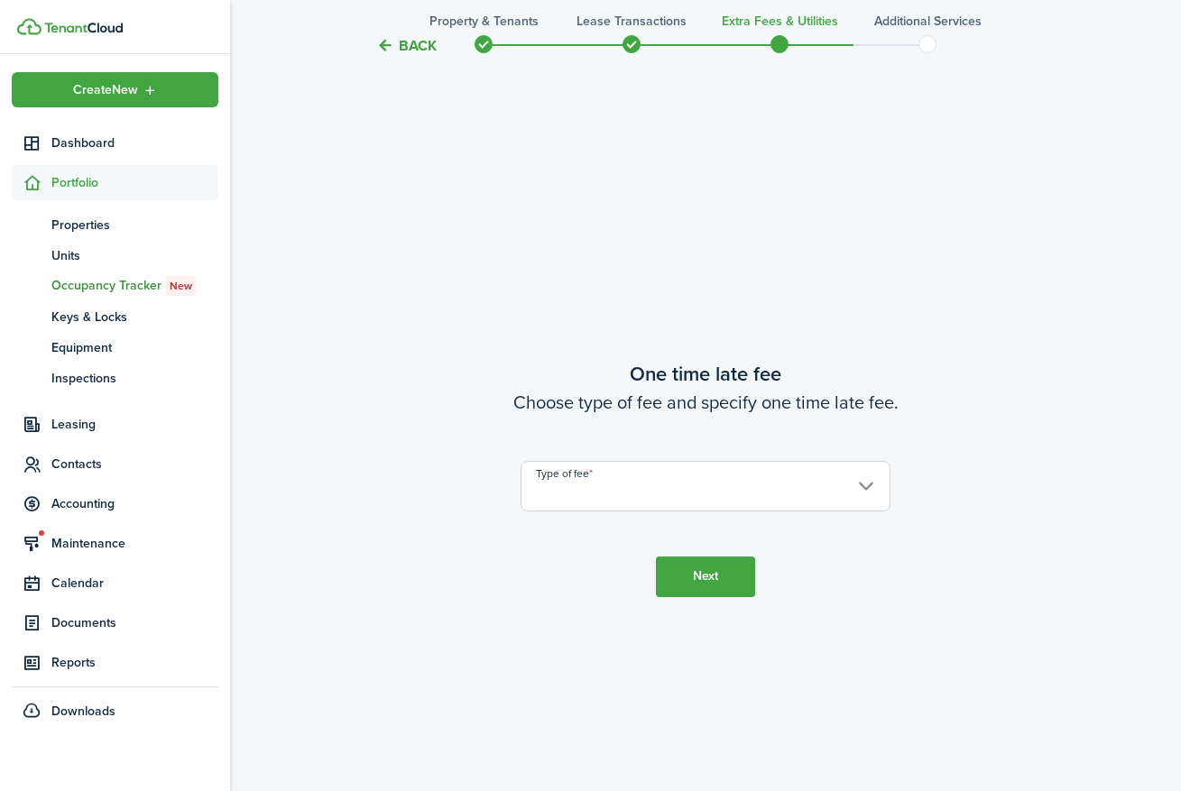
scroll to position [1462, 0]
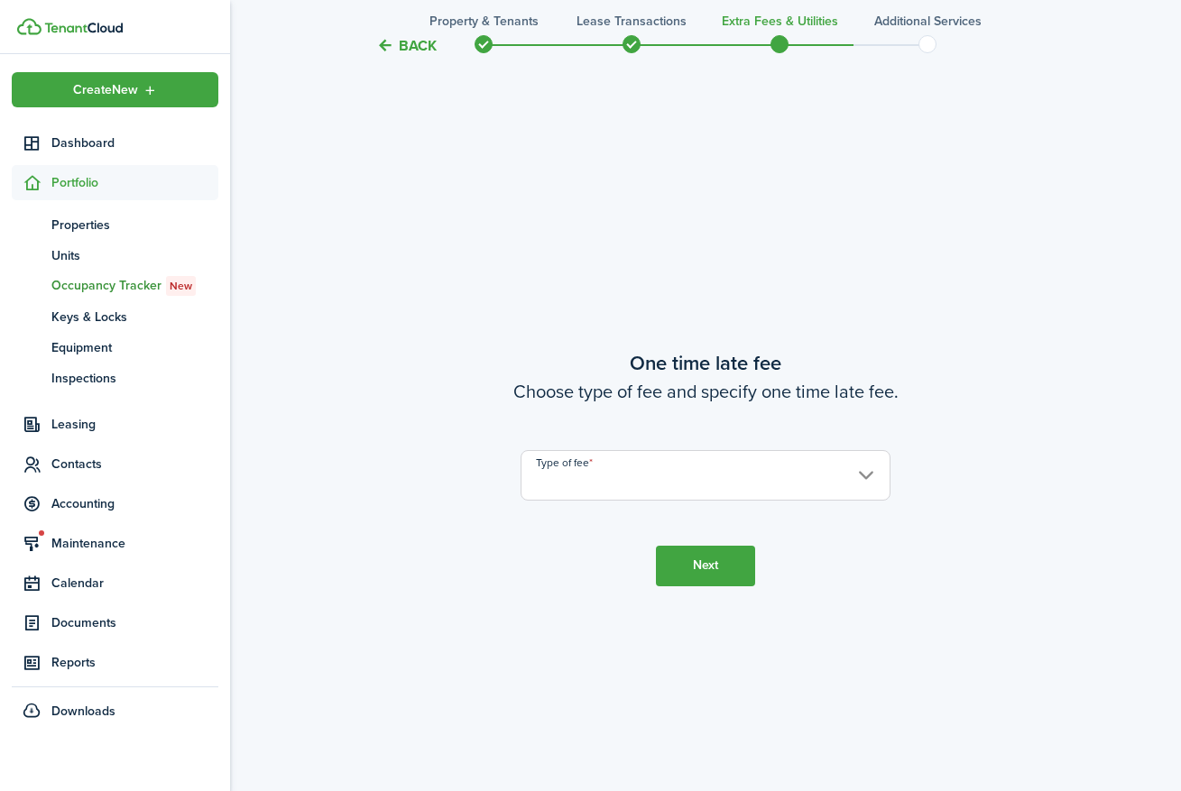
click at [681, 493] on input "Type of fee" at bounding box center [706, 475] width 370 height 51
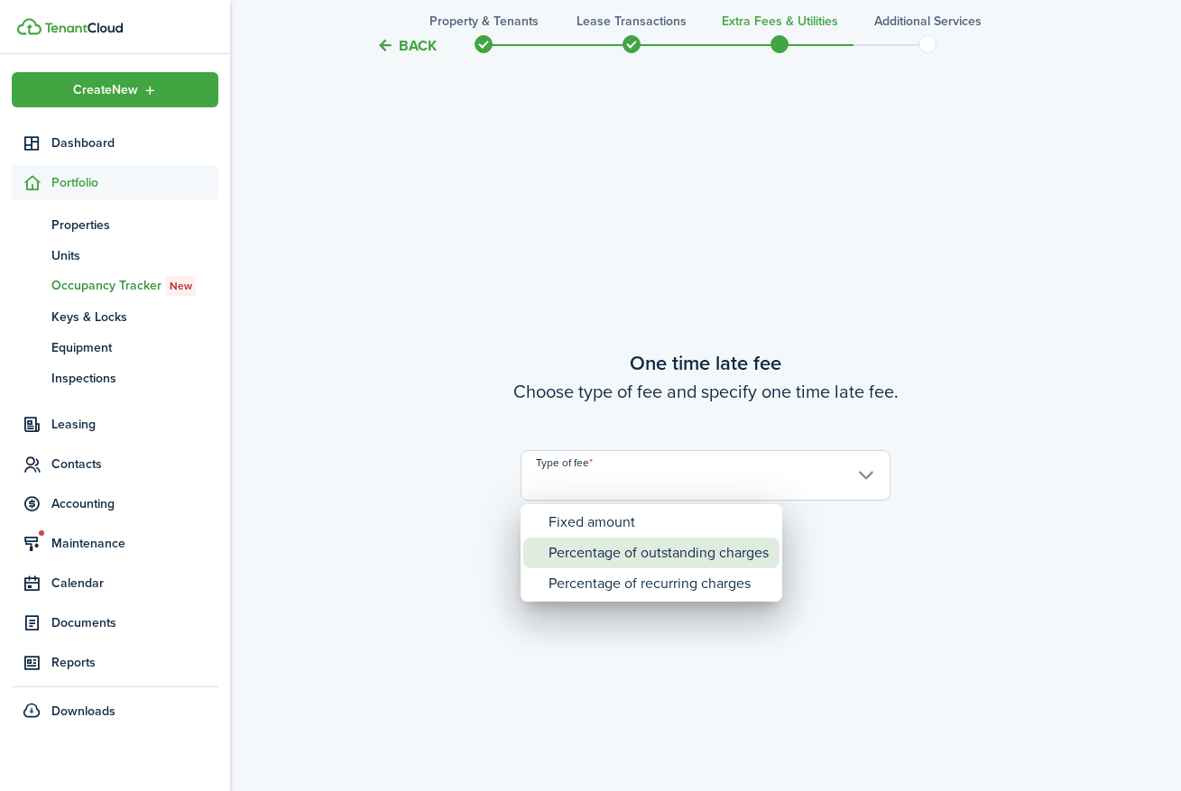
click at [674, 556] on div "Percentage of outstanding charges" at bounding box center [659, 553] width 220 height 31
type input "Percentage of outstanding charges"
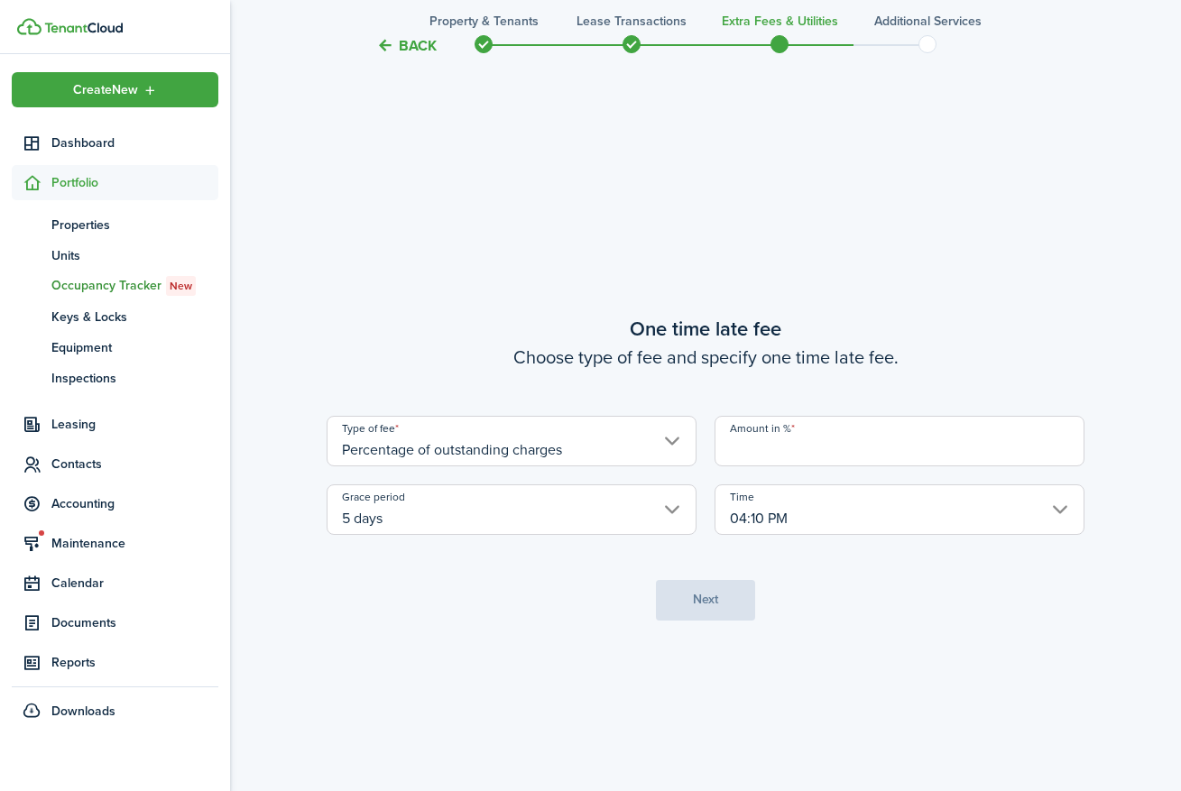
click at [805, 444] on input "Amount in %" at bounding box center [900, 441] width 370 height 51
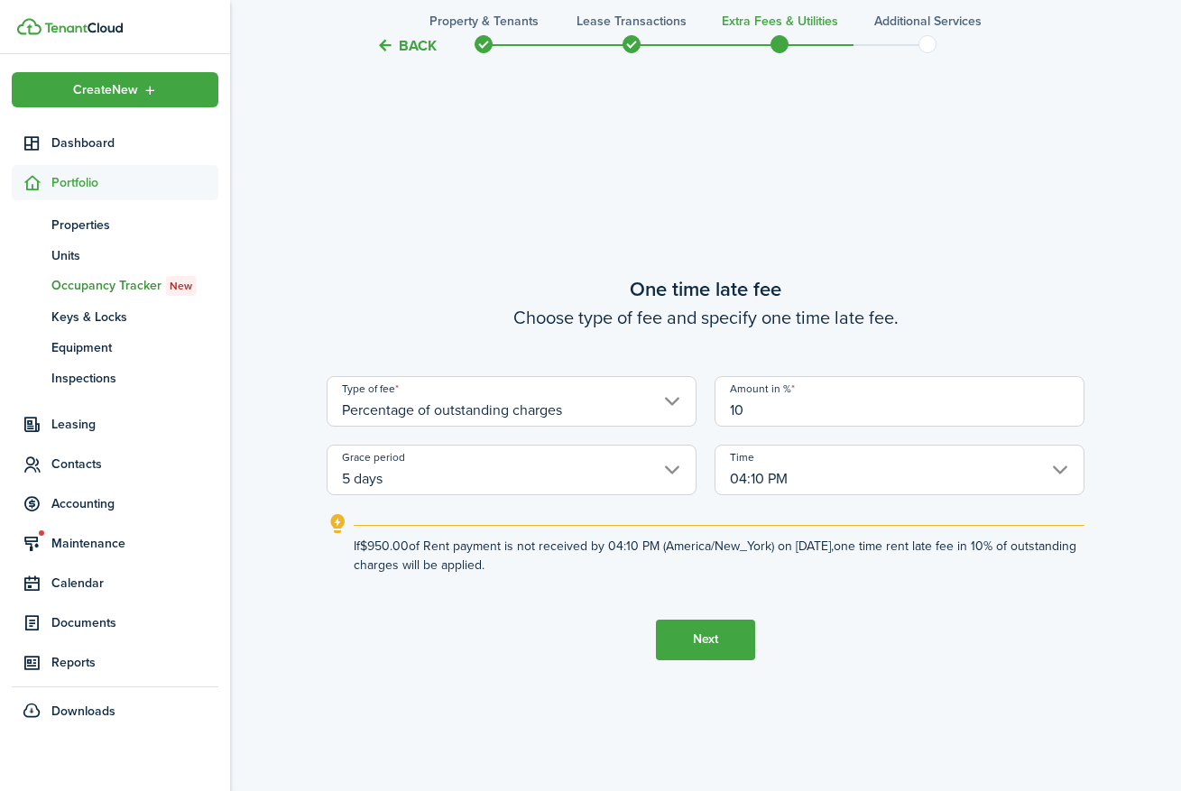
type input "10"
click at [699, 638] on button "Next" at bounding box center [705, 640] width 99 height 41
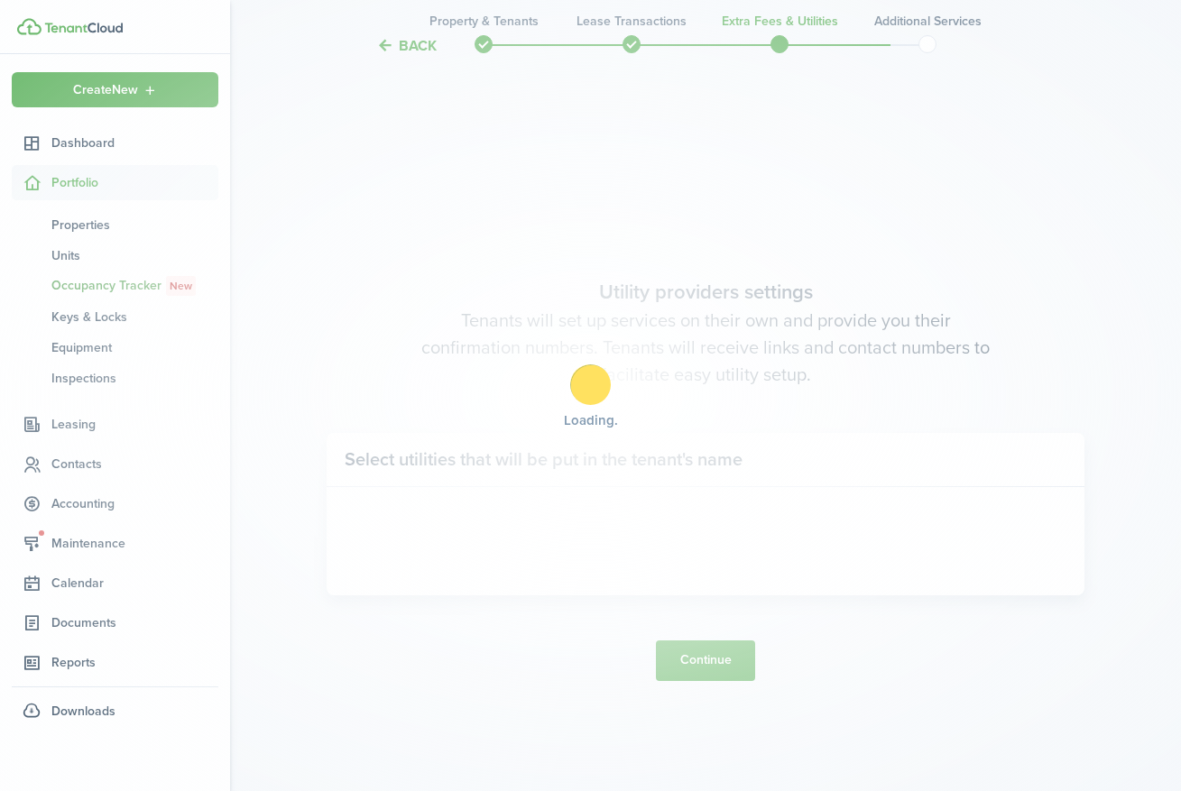
scroll to position [2254, 0]
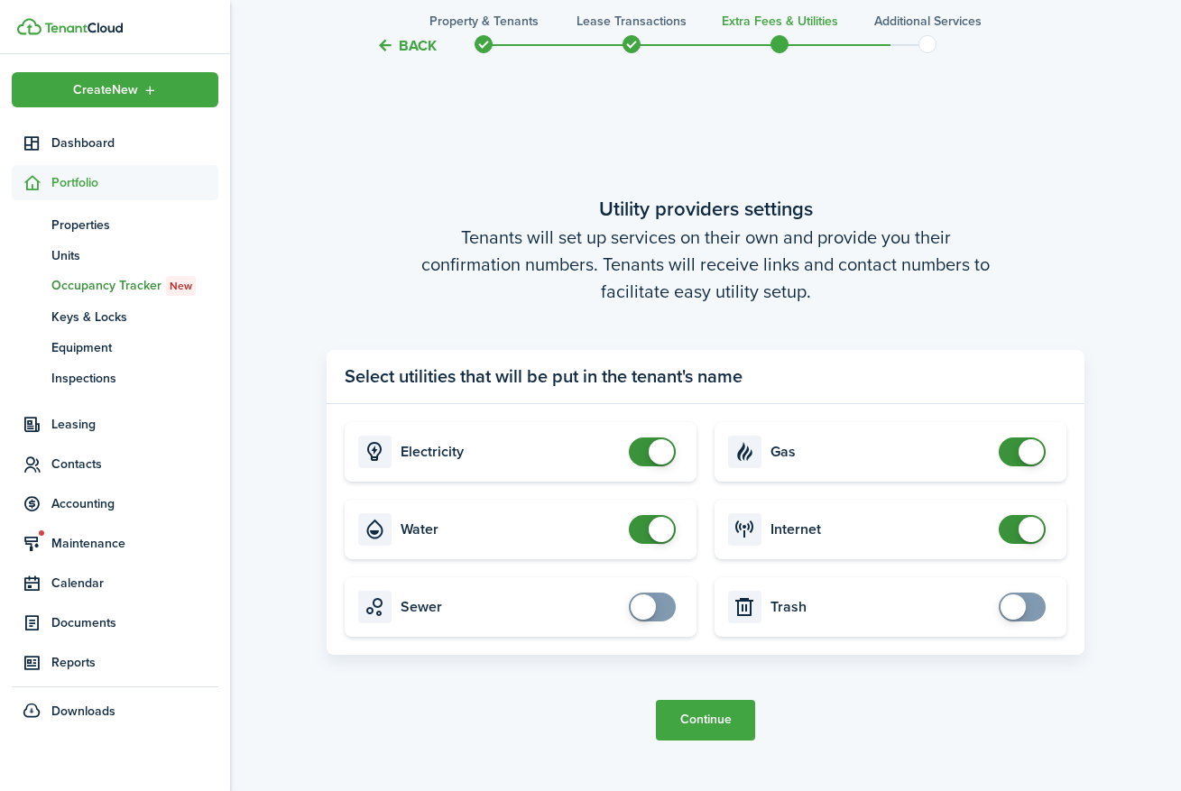
checkbox input "false"
click at [654, 527] on span at bounding box center [661, 529] width 25 height 25
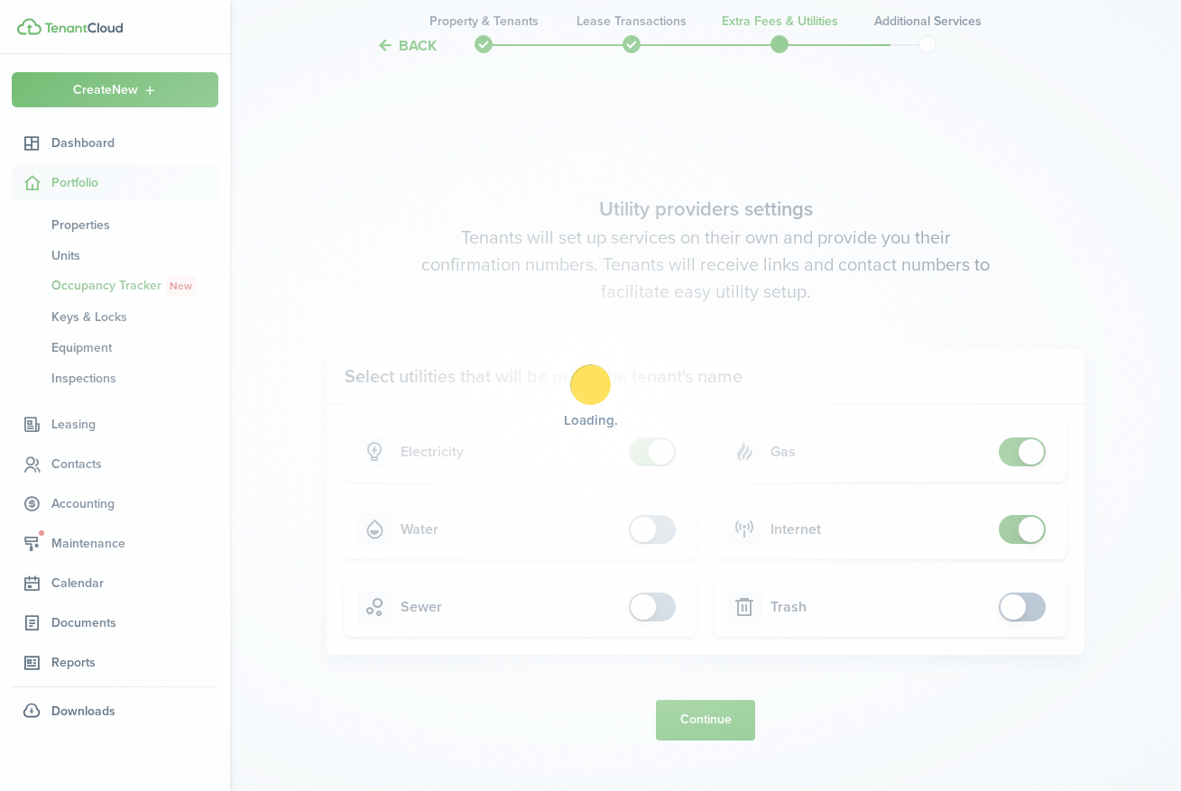
click at [1023, 454] on div "Loading" at bounding box center [590, 395] width 1181 height 791
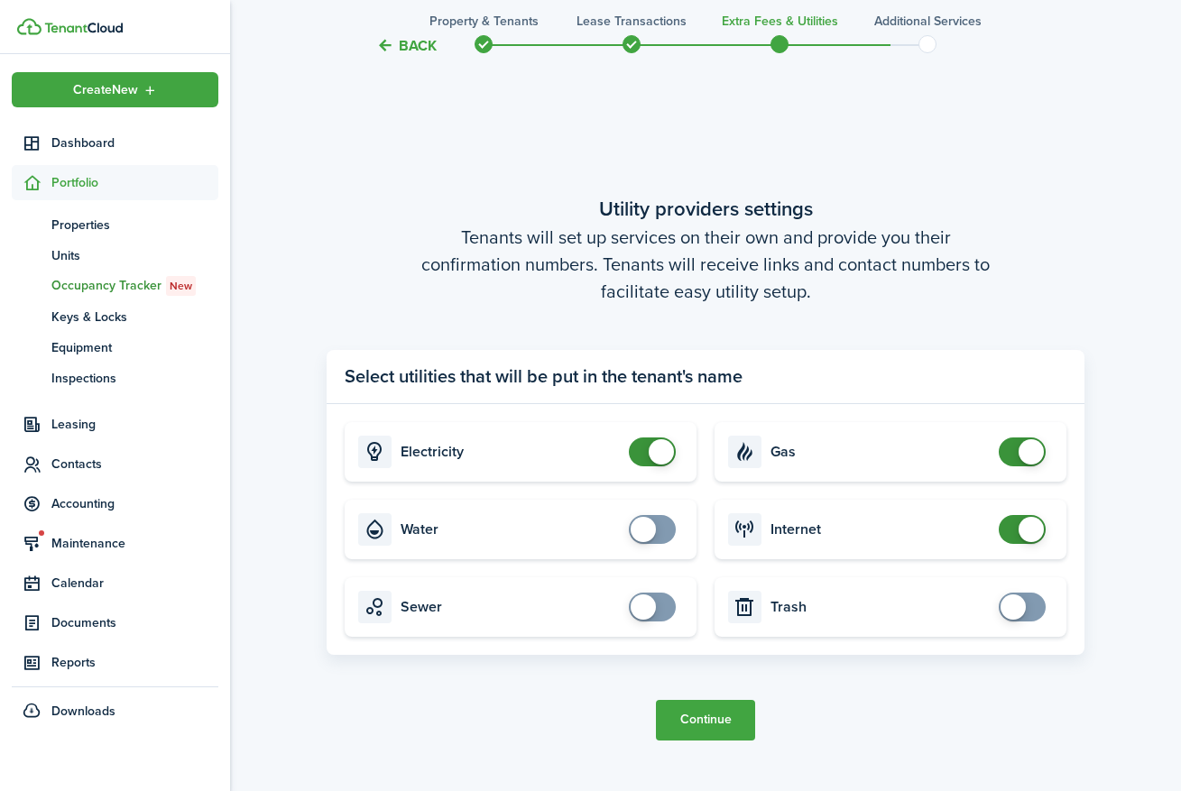
click at [1027, 533] on span at bounding box center [1031, 529] width 25 height 25
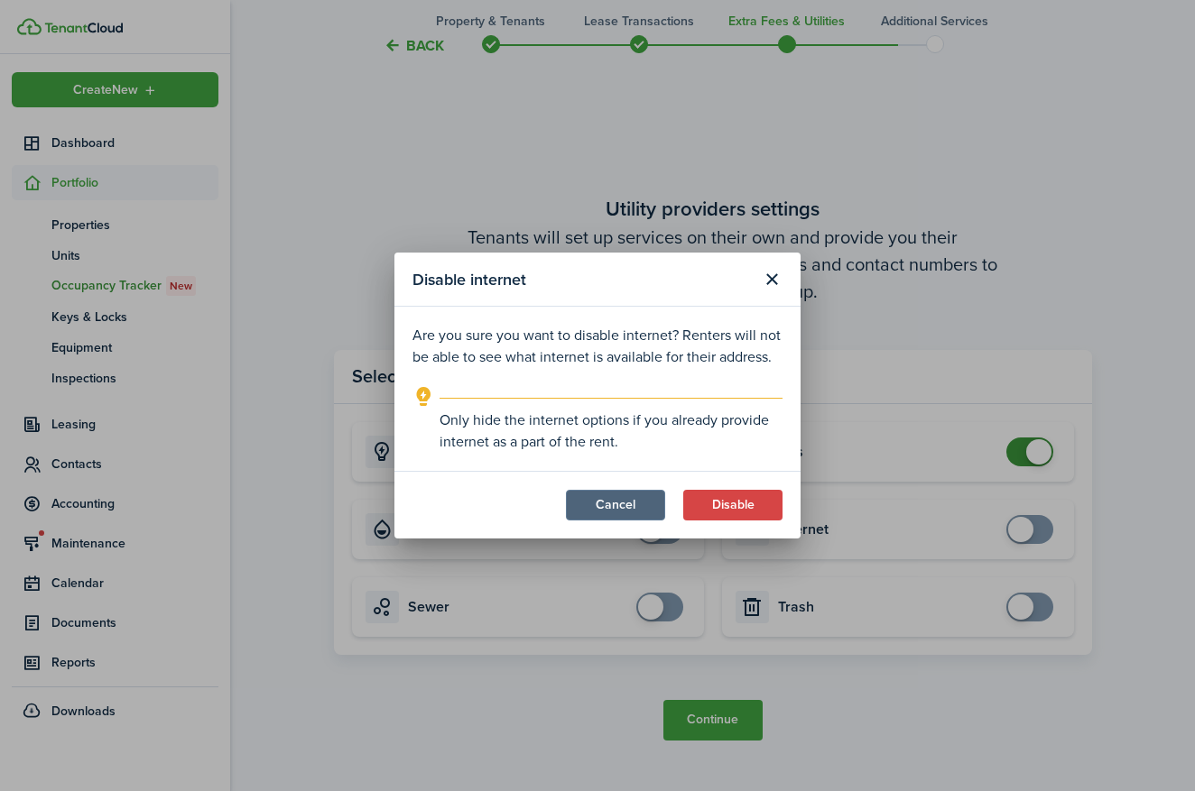
click at [624, 504] on button "Cancel" at bounding box center [615, 505] width 99 height 31
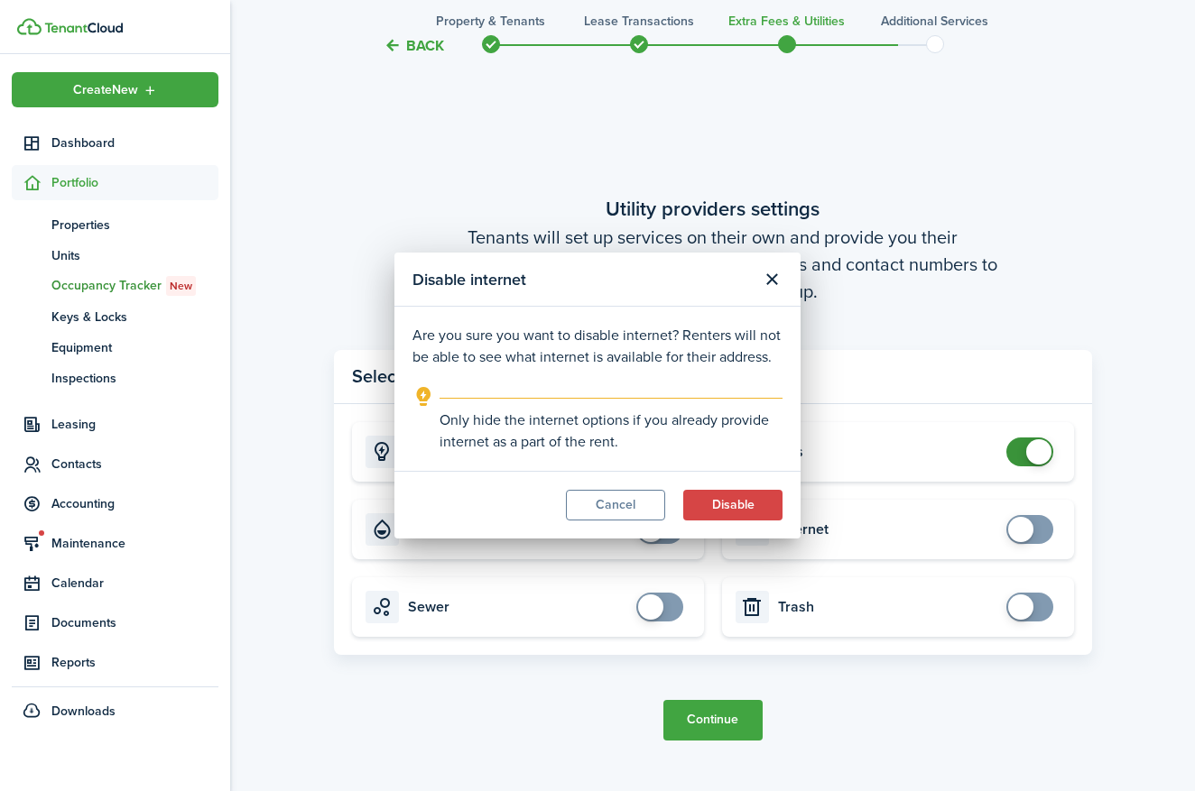
checkbox input "true"
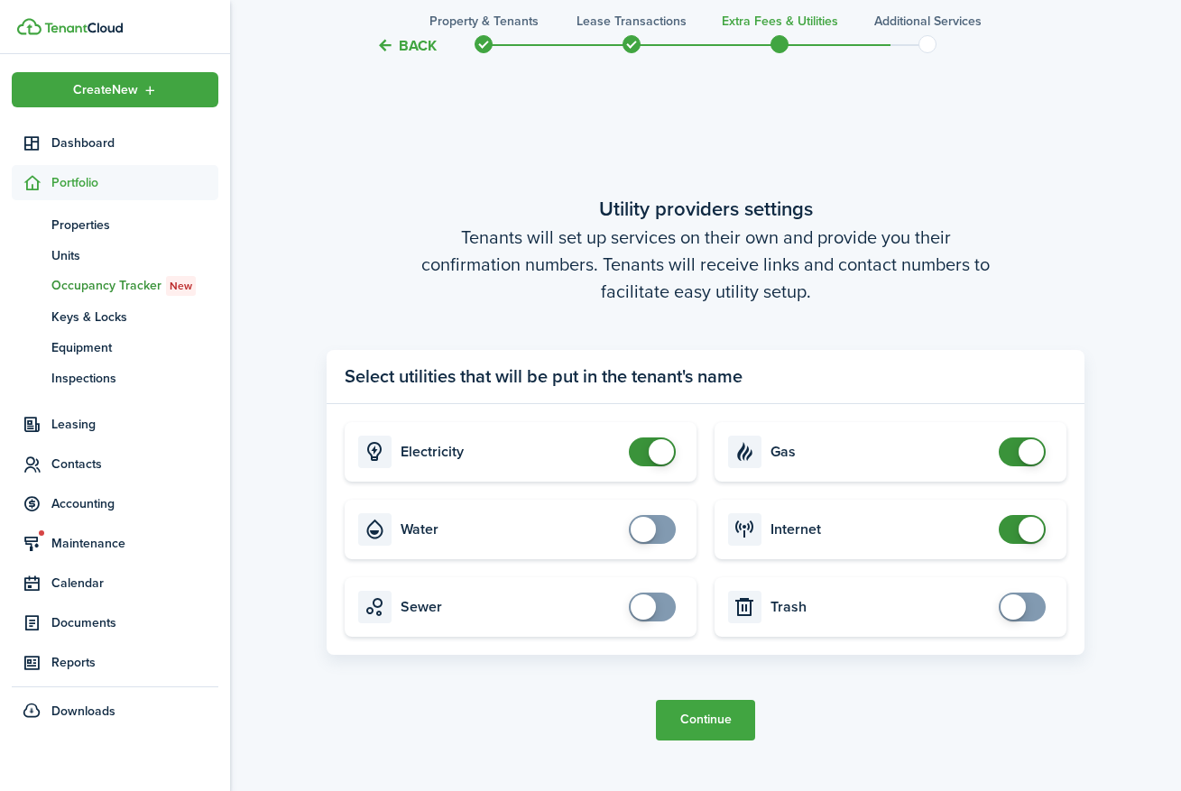
checkbox input "false"
click at [1032, 449] on span at bounding box center [1031, 452] width 25 height 25
click at [715, 725] on button "Continue" at bounding box center [705, 720] width 99 height 41
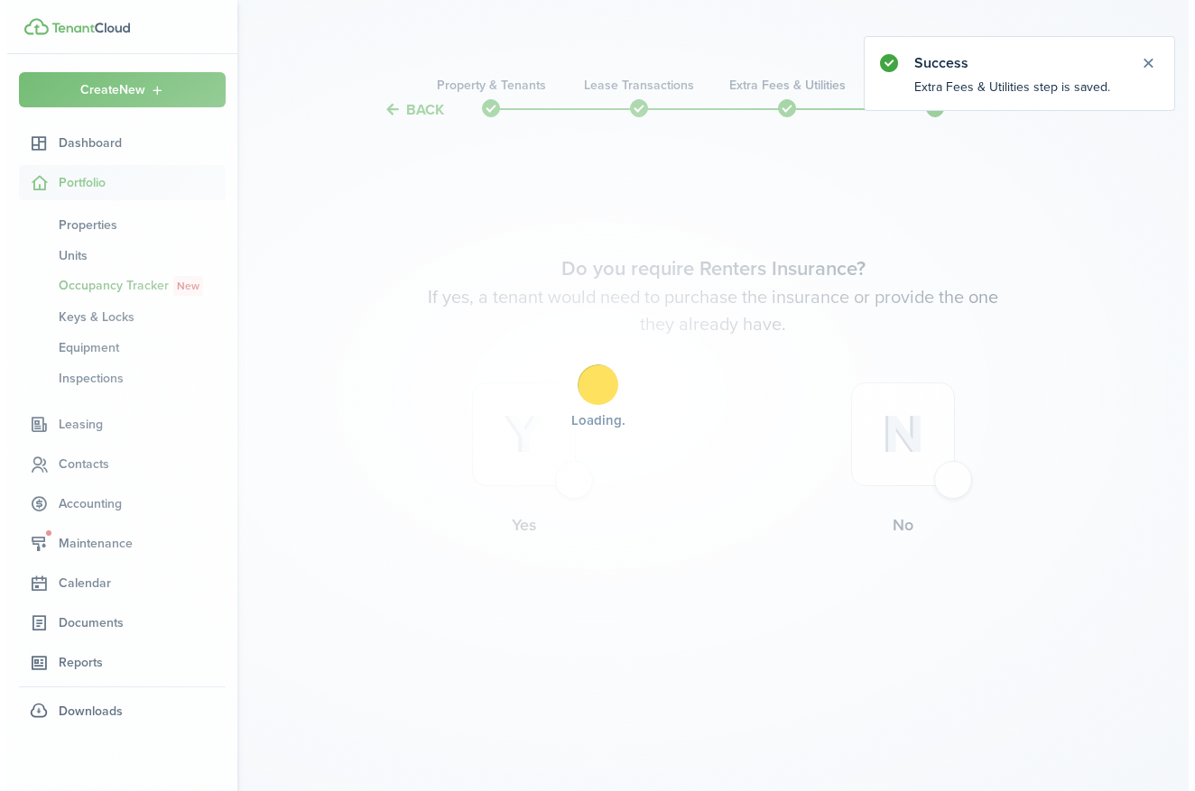
scroll to position [0, 0]
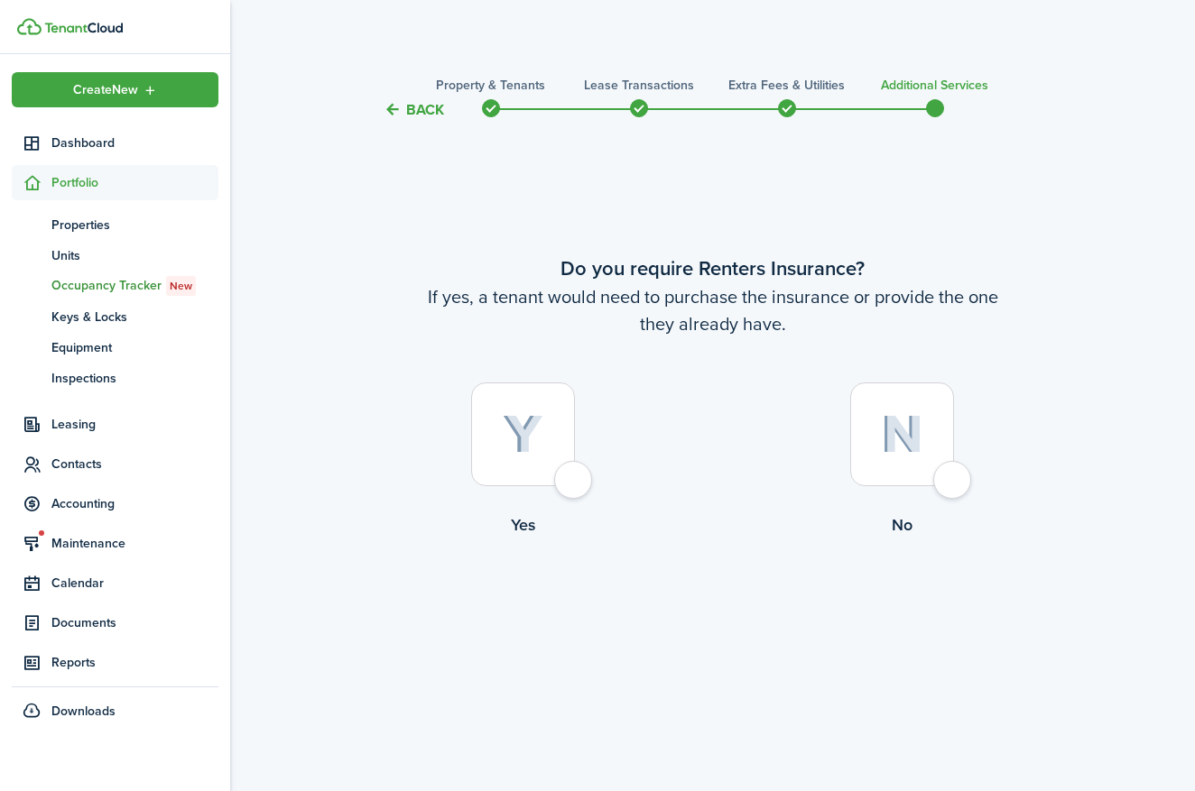
click at [574, 478] on div at bounding box center [523, 435] width 104 height 104
radio input "true"
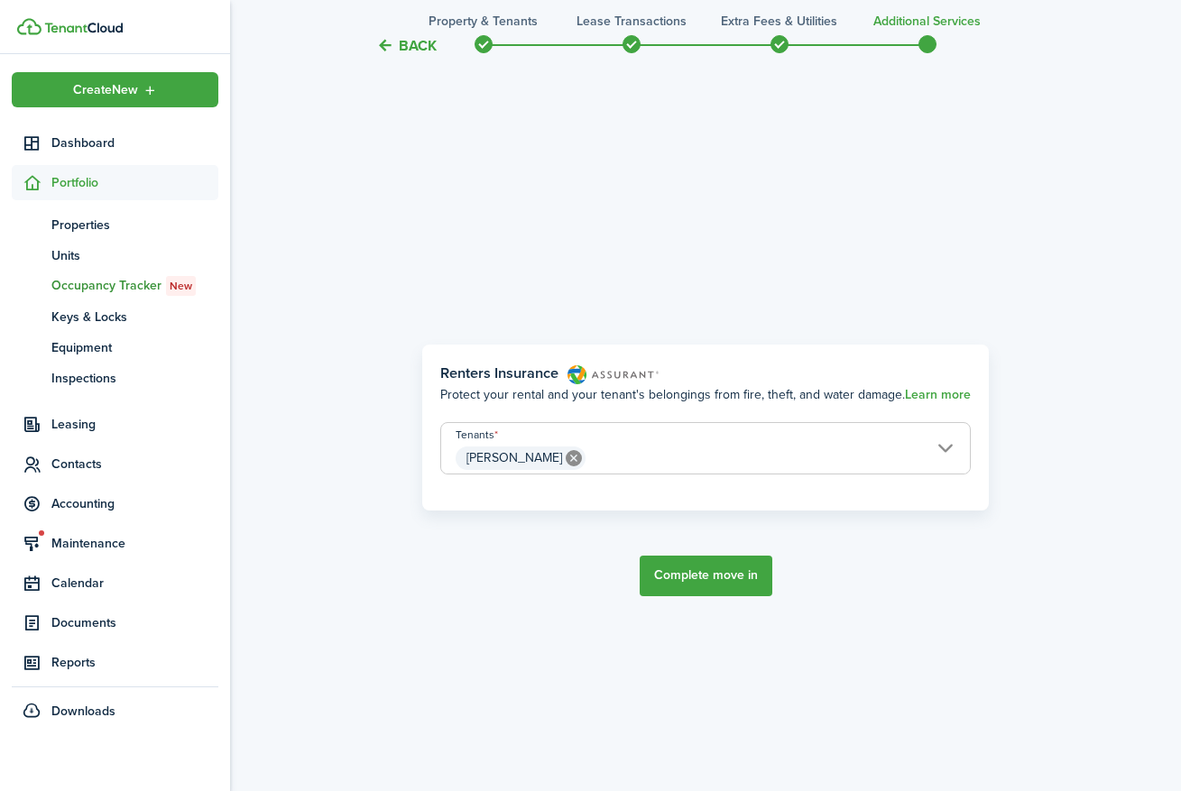
scroll to position [671, 0]
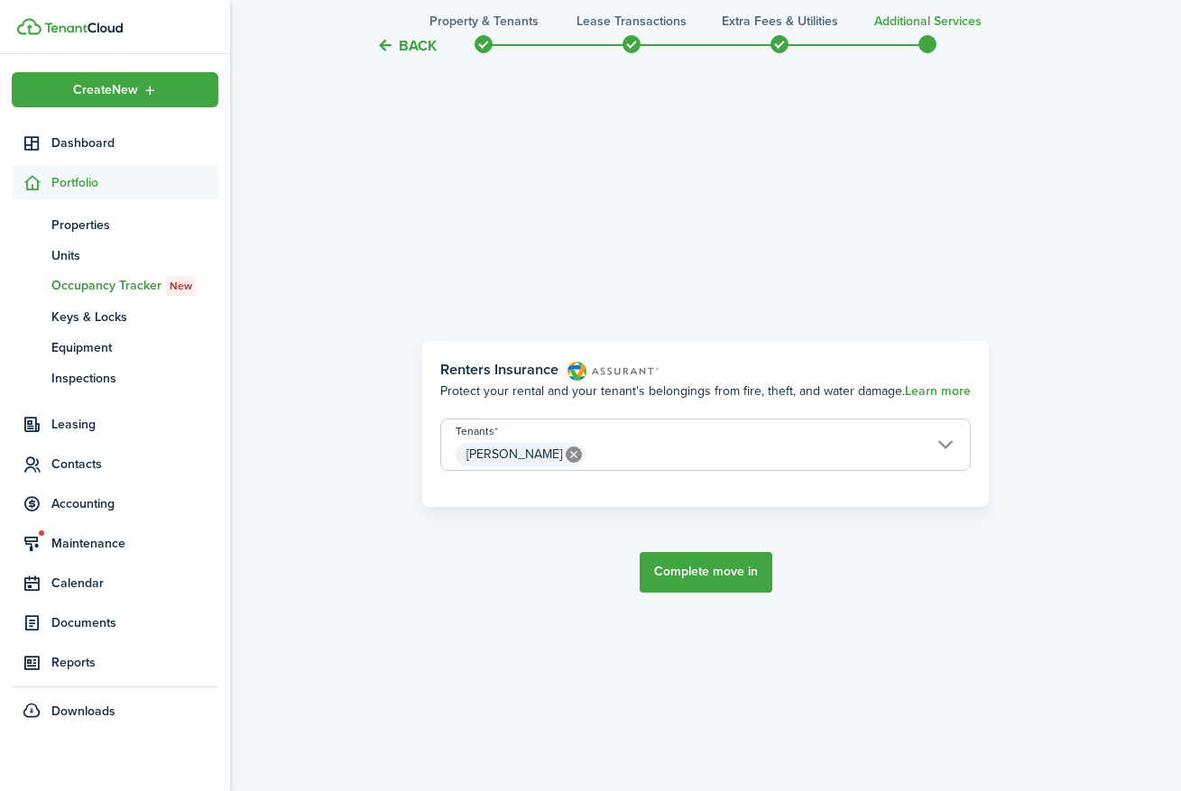
click at [695, 576] on button "Complete move in" at bounding box center [706, 572] width 133 height 41
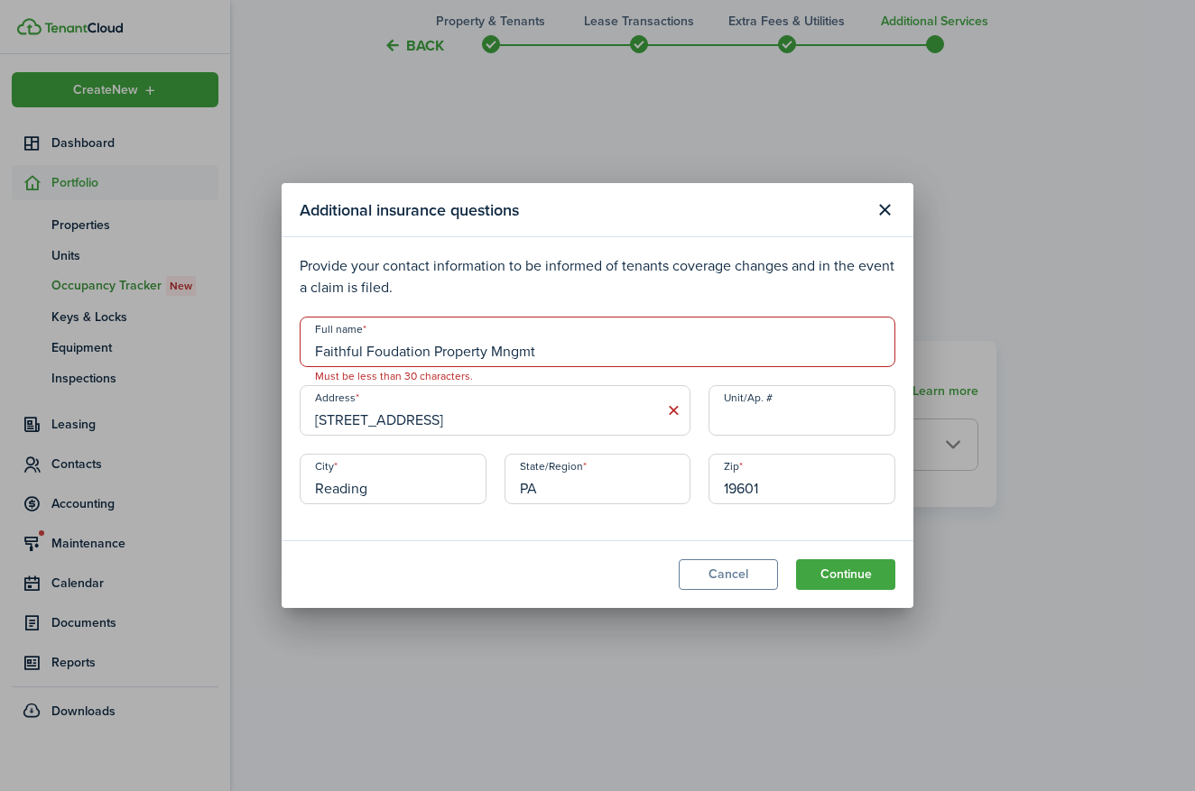
click at [789, 412] on input "Unit/Ap. #" at bounding box center [801, 410] width 187 height 51
click at [840, 575] on button "Continue" at bounding box center [845, 575] width 99 height 31
click at [544, 356] on input "Faithful Foudation Property Mngmt" at bounding box center [598, 342] width 596 height 51
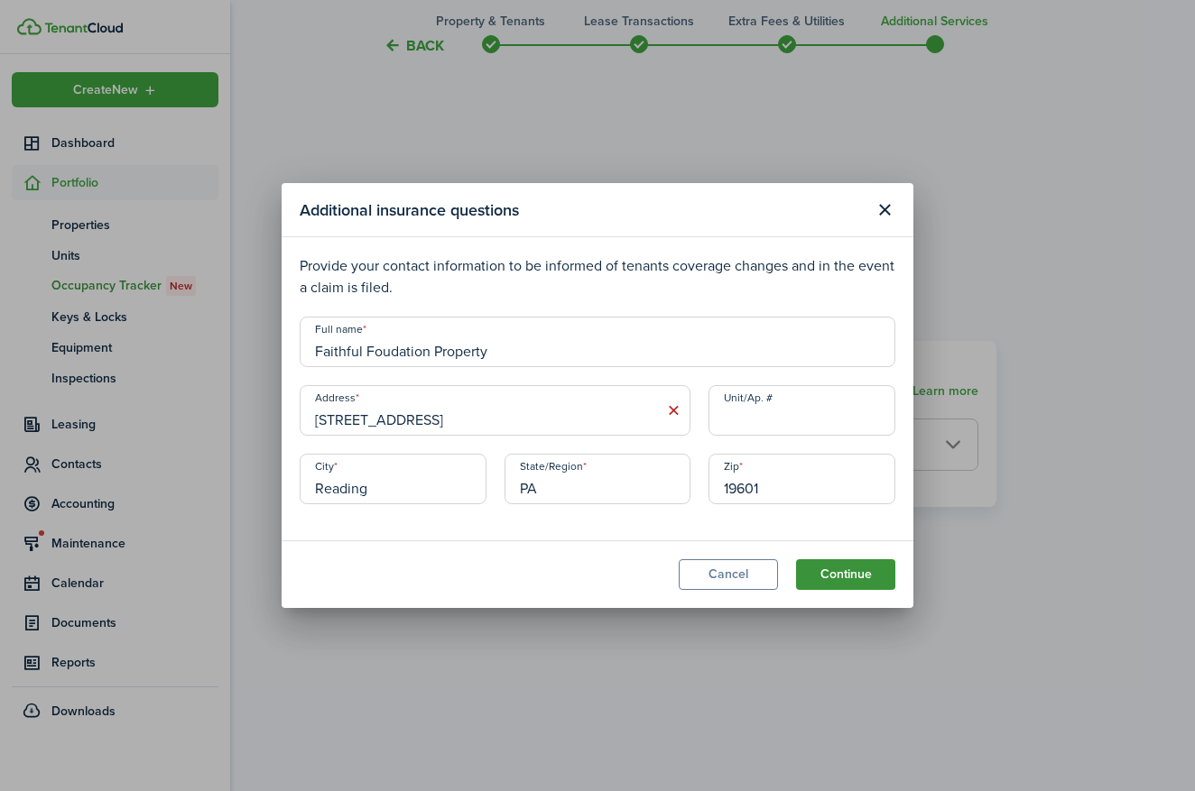
type input "Faithful Foudation Property"
click at [824, 573] on button "Continue" at bounding box center [845, 575] width 99 height 31
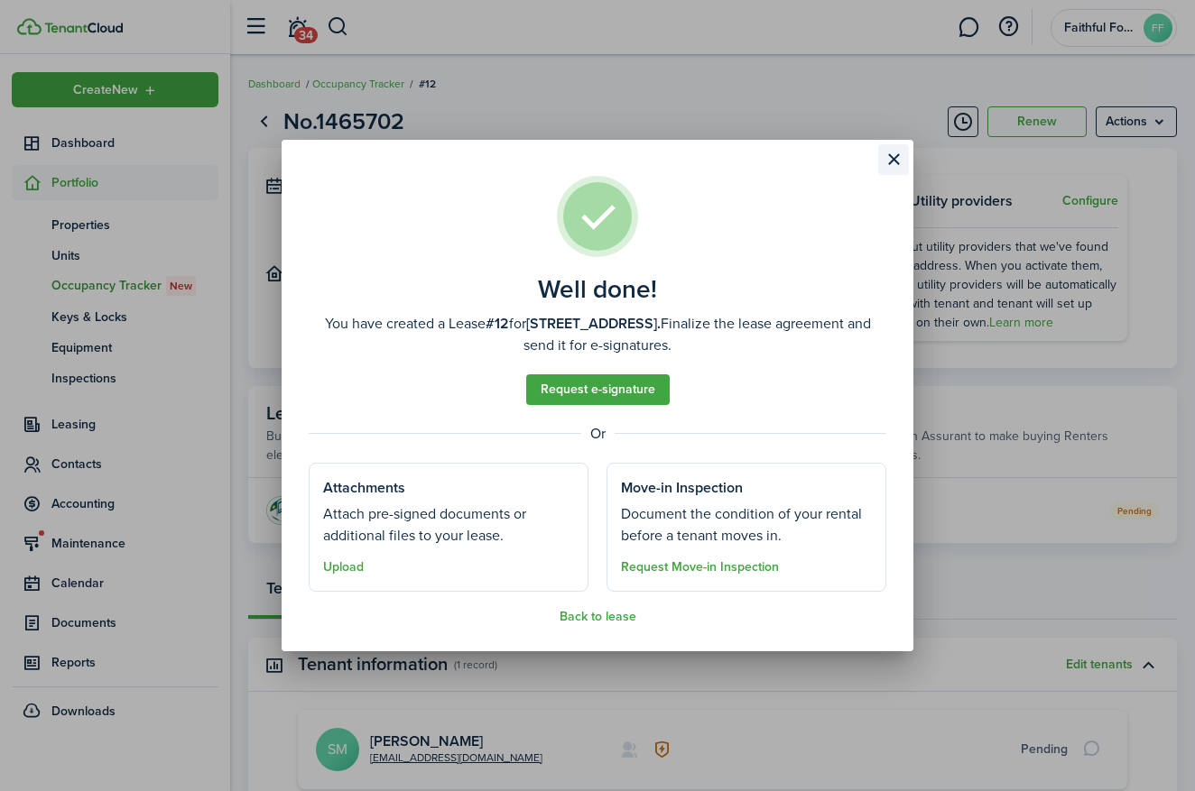
click at [893, 159] on button "Close modal" at bounding box center [893, 159] width 31 height 31
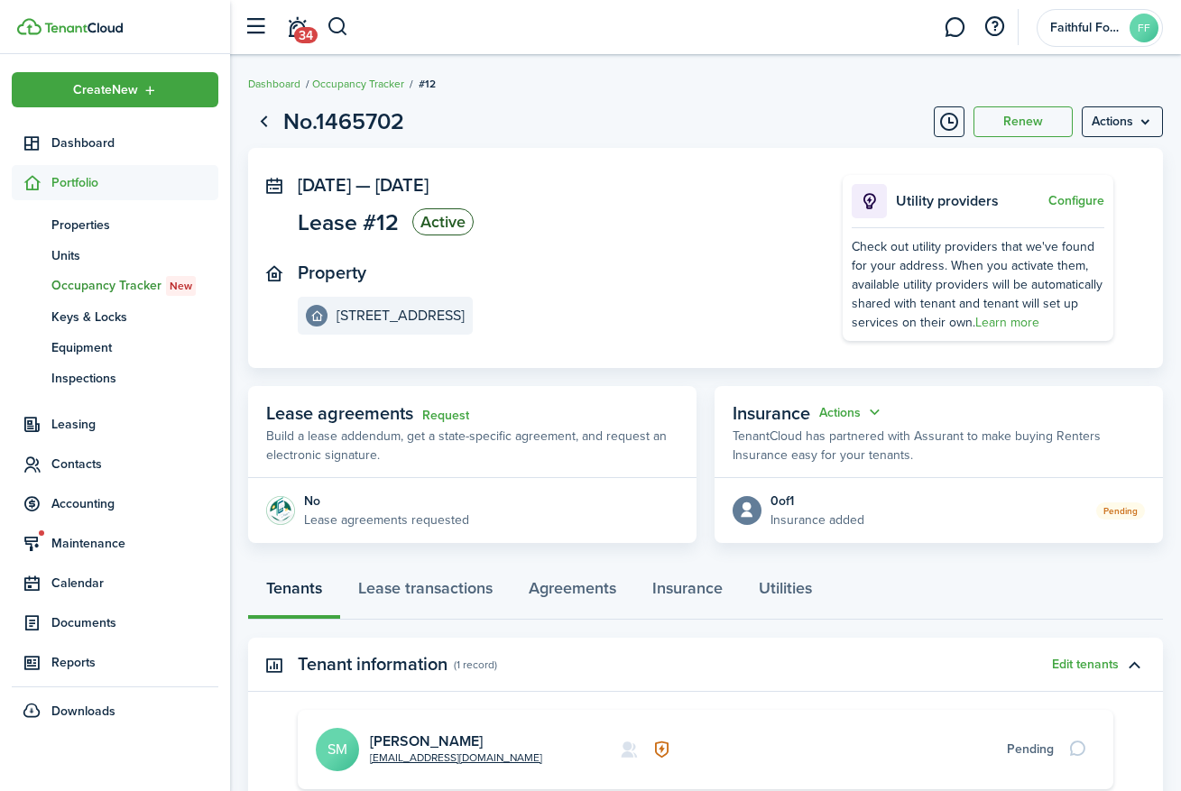
scroll to position [208, 0]
